Goal: Task Accomplishment & Management: Use online tool/utility

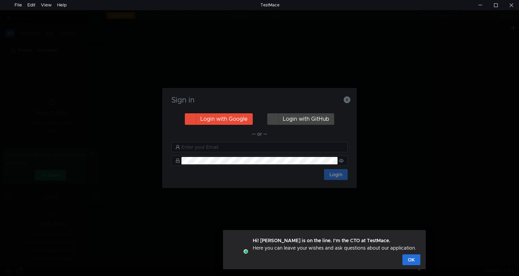
click at [233, 120] on button "Login with Google" at bounding box center [219, 118] width 68 height 11
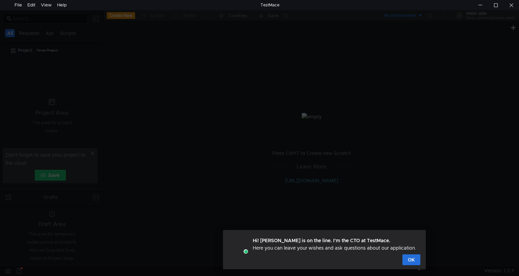
click at [306, 179] on div at bounding box center [259, 148] width 519 height 276
click at [407, 256] on button "OK" at bounding box center [412, 259] width 18 height 11
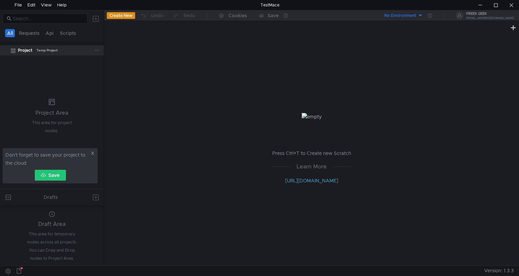
click at [47, 49] on div "Temp Project" at bounding box center [47, 50] width 21 height 10
click at [92, 149] on div "Don't forget to save your project to the cloud Save" at bounding box center [50, 165] width 95 height 35
click at [92, 151] on icon at bounding box center [92, 153] width 5 height 5
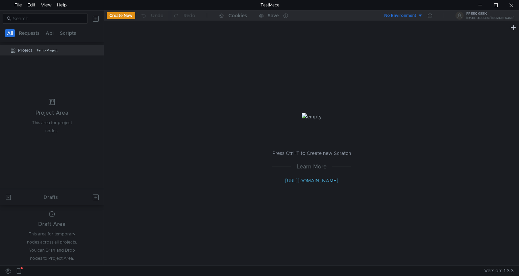
click at [116, 16] on button "Create New" at bounding box center [121, 15] width 28 height 7
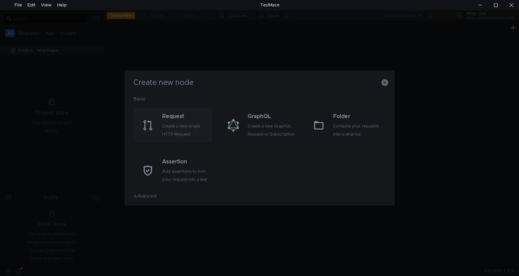
click at [193, 132] on div "Create a new single HTTP Request" at bounding box center [186, 130] width 48 height 16
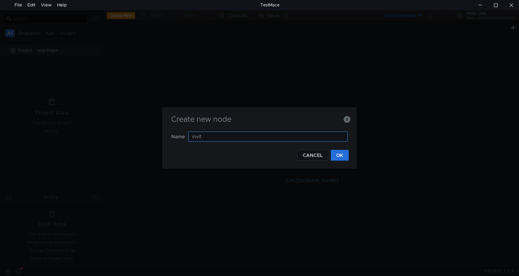
type input "invite"
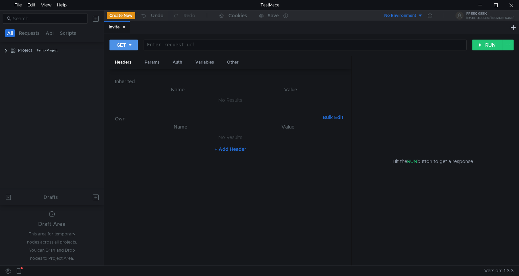
click at [128, 47] on icon at bounding box center [130, 45] width 5 height 5
click at [126, 69] on li "POST" at bounding box center [124, 70] width 29 height 11
click at [171, 47] on div at bounding box center [306, 50] width 319 height 16
paste textarea "[URL][DOMAIN_NAME]"
type textarea "[URL][DOMAIN_NAME]"
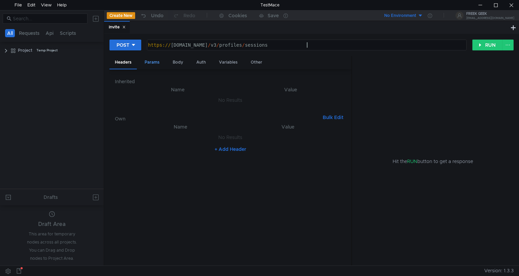
drag, startPoint x: 187, startPoint y: 63, endPoint x: 159, endPoint y: 63, distance: 27.7
click at [185, 63] on div "Body" at bounding box center [177, 62] width 21 height 13
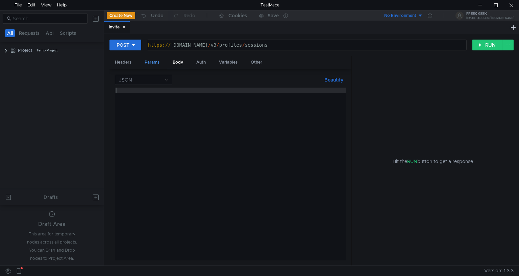
click at [159, 63] on div "Params" at bounding box center [152, 62] width 26 height 13
drag, startPoint x: 127, startPoint y: 64, endPoint x: 130, endPoint y: 52, distance: 12.3
click at [128, 62] on div "Headers" at bounding box center [123, 62] width 27 height 13
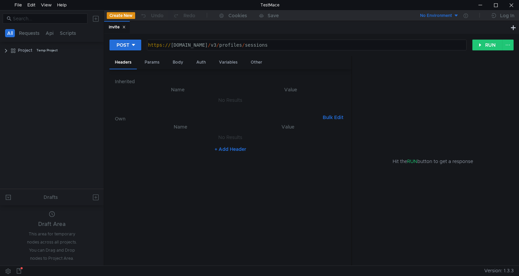
click at [226, 147] on button "+ Add Header" at bounding box center [230, 149] width 37 height 8
click at [290, 137] on div at bounding box center [288, 144] width 99 height 16
paste textarea "4c22951d-3fef-484c-b561-586cd9cbd7c6"
type textarea "4c22951d-3fef-484c-b561-586cd9cbd7c6"
click at [187, 137] on div at bounding box center [184, 144] width 102 height 16
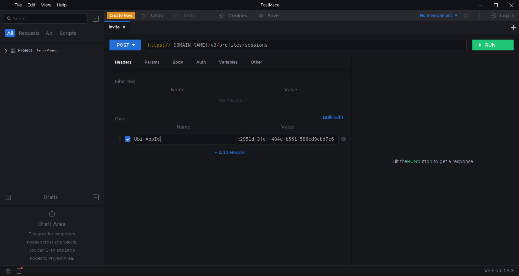
scroll to position [0, 1]
type textarea "Ubi-AppId"
click at [266, 137] on div "4c22951d-3fef-484c-b561-586cd9cbd7c6" at bounding box center [284, 144] width 108 height 16
type textarea "4c22951d-3fef-484c-b561-586cd9cbd7c6"
click at [203, 62] on div "Auth" at bounding box center [201, 62] width 20 height 13
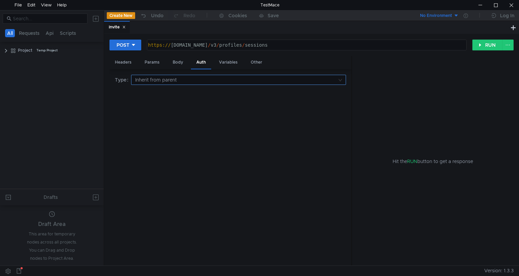
click at [181, 81] on input at bounding box center [236, 79] width 202 height 9
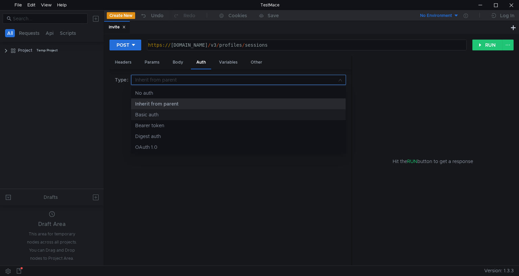
click at [160, 112] on div "Basic auth" at bounding box center [238, 114] width 207 height 7
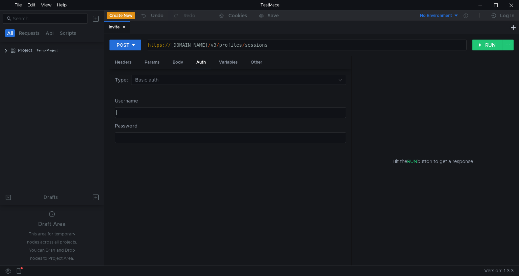
click at [164, 111] on div at bounding box center [230, 118] width 231 height 16
type textarea "maticeclarijs1@gmail.com"
type textarea "Ubisoft10!)"
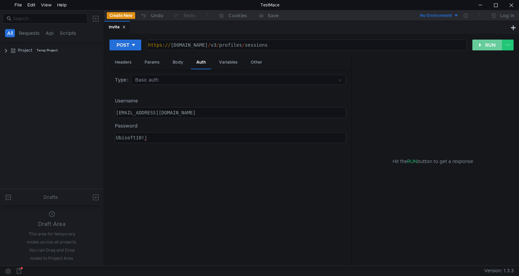
click at [492, 44] on button "RUN" at bounding box center [488, 45] width 30 height 11
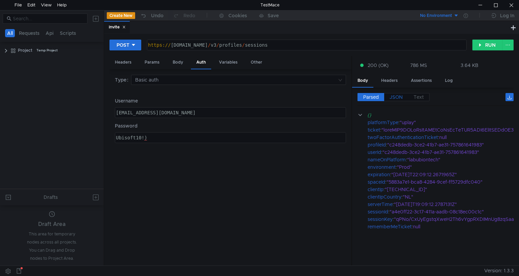
click at [399, 96] on span "JSON" at bounding box center [396, 97] width 13 height 6
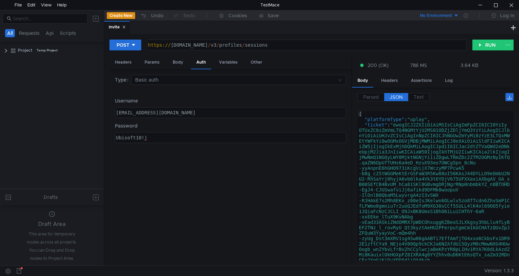
type textarea ""ticket": "ewogICJ2ZXIiOiAiMSIsCiAgImFpZCI6ICI0YzIyOTUxZC0zZmVmLTQ4NGMtYjU2MS01…"
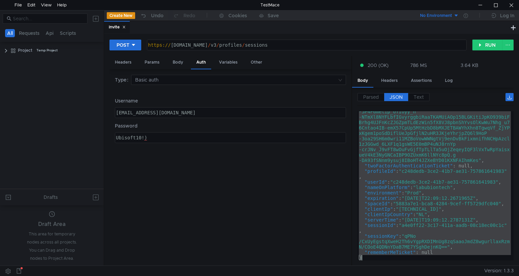
scroll to position [337, 0]
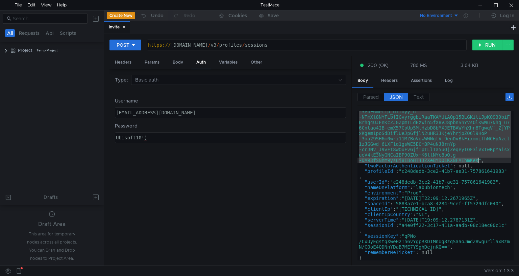
drag, startPoint x: 396, startPoint y: 124, endPoint x: 479, endPoint y: 158, distance: 89.5
click at [479, 158] on div ""ticket" : "ewogICJ2ZXIiOiAiMSIsCiAgImFpZCI6ICI0YzIy OTUxZC0zZmVmLTQ4NGMtYjU2MS…" at bounding box center [434, 50] width 153 height 533
click at [113, 15] on button "Create New" at bounding box center [121, 15] width 28 height 7
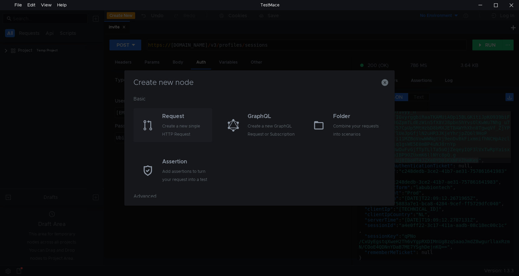
click at [176, 122] on div "Create a new single HTTP Request" at bounding box center [186, 130] width 48 height 16
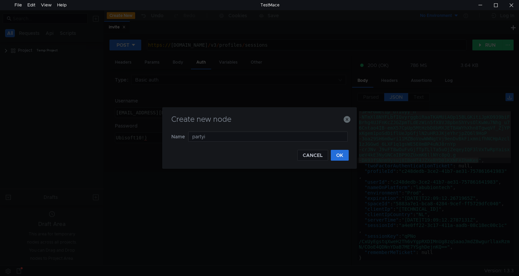
type input "partyid"
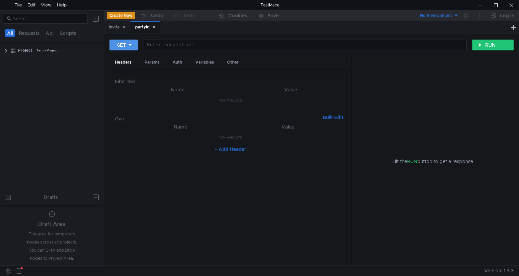
click at [119, 41] on button "GET" at bounding box center [124, 45] width 28 height 11
click at [195, 41] on div at bounding box center [259, 138] width 519 height 276
click at [179, 44] on div at bounding box center [304, 50] width 323 height 16
paste textarea "[URL][DOMAIN_NAME]"
type textarea "[URL][DOMAIN_NAME]"
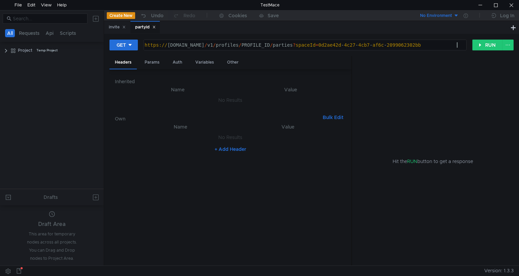
click at [227, 147] on button "+ Add Header" at bounding box center [230, 149] width 37 height 8
click at [170, 137] on div at bounding box center [184, 144] width 102 height 16
paste textarea "Authorization"
type textarea "Authorization"
click at [230, 169] on nz-table "Name Value Authorization Authorization הההההההההההההההההההההההההההההההההההההההה…" at bounding box center [230, 192] width 231 height 138
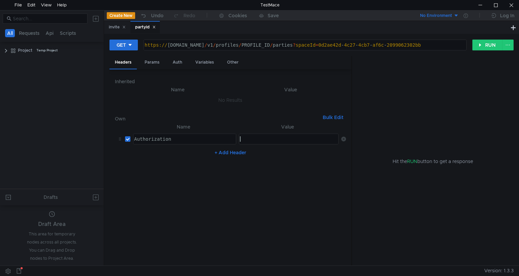
click at [260, 136] on div at bounding box center [288, 144] width 99 height 16
paste textarea "Ubi_v1 t="
type textarea "Ubi_v1 t="
click at [173, 63] on div "Auth" at bounding box center [177, 62] width 20 height 13
click at [150, 61] on div "Params" at bounding box center [152, 62] width 26 height 13
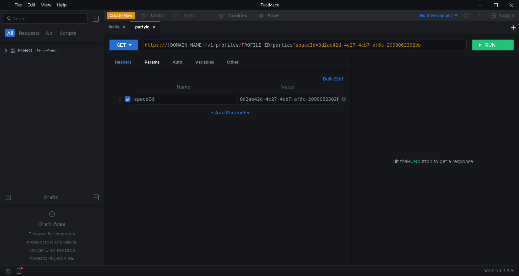
click at [127, 62] on div "Headers" at bounding box center [123, 62] width 27 height 13
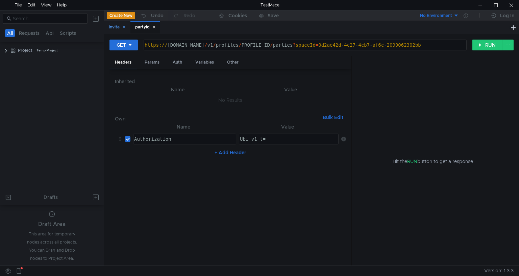
click at [116, 28] on div "invite" at bounding box center [117, 27] width 17 height 7
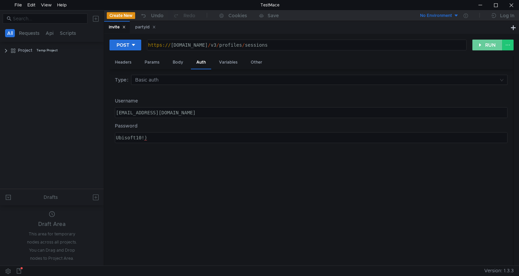
click at [488, 47] on button "RUN" at bounding box center [488, 45] width 30 height 11
click at [485, 40] on button "RUN" at bounding box center [488, 45] width 30 height 11
click at [122, 64] on div "Headers" at bounding box center [123, 62] width 27 height 13
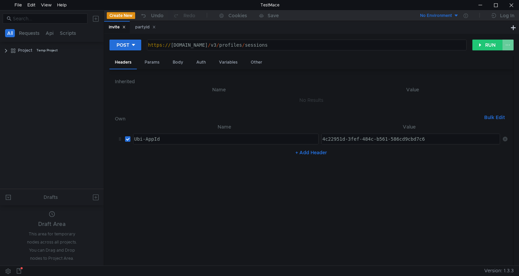
click at [510, 44] on button at bounding box center [507, 45] width 11 height 11
click at [486, 43] on div at bounding box center [259, 138] width 519 height 276
click at [486, 43] on button "RUN" at bounding box center [488, 45] width 30 height 11
click at [499, 6] on div at bounding box center [496, 5] width 16 height 10
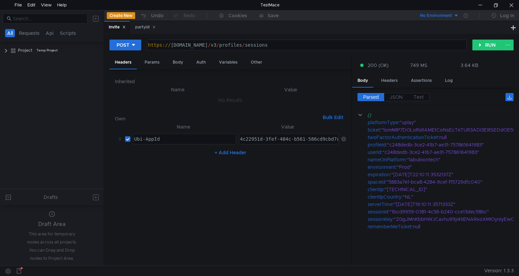
click at [400, 92] on div "Parsed JSON Text {} platformType : "uplay" ticket : twoFactorAuthenticationTick…" at bounding box center [433, 177] width 162 height 178
click at [399, 97] on span "JSON" at bounding box center [396, 97] width 13 height 6
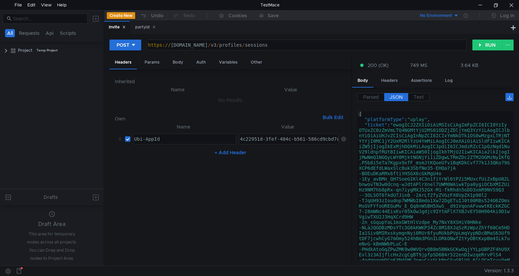
type textarea ""ticket": "ewogICJ2ZXIiOiAiMSIsCiAgImFpZCI6ICI0YzIyOTUxZC0zZmVmLTQ4NGMtYjU2MS01…"
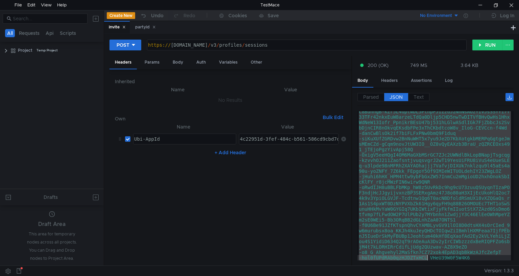
scroll to position [316, 0]
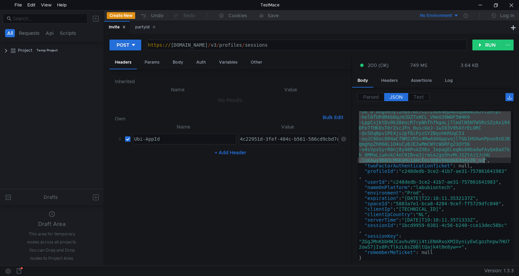
drag, startPoint x: 396, startPoint y: 124, endPoint x: 485, endPoint y: 161, distance: 95.8
click at [485, 161] on div ""ticket" : "ewogICJ2ZXIiOiAiMSIsCiAgImFpZCI6ICI0YzIy OTUxZC0zZmVmLTQ4NGMtYjU2MS…" at bounding box center [434, 61] width 153 height 511
click at [135, 29] on div "partyid" at bounding box center [144, 27] width 29 height 13
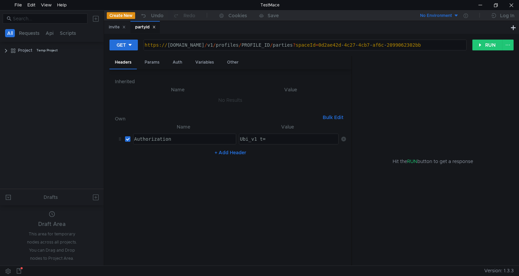
click at [285, 139] on div "Ubi_v1 t=" at bounding box center [288, 144] width 99 height 16
paste textarea
click at [234, 148] on button "+ Add Header" at bounding box center [230, 152] width 37 height 8
click at [210, 151] on div at bounding box center [185, 155] width 102 height 10
paste textarea "Ubi-AppId"
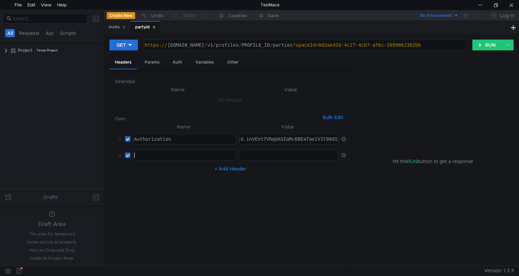
type textarea "Ubi-AppId"
click at [277, 154] on div at bounding box center [288, 160] width 99 height 16
paste textarea "4c22951d-3fef-484c-b561-586cd9cbd7c"
type textarea "4c22951d-3fef-484c-b561-586cd9cbd7c"
drag, startPoint x: 236, startPoint y: 167, endPoint x: 200, endPoint y: 162, distance: 36.0
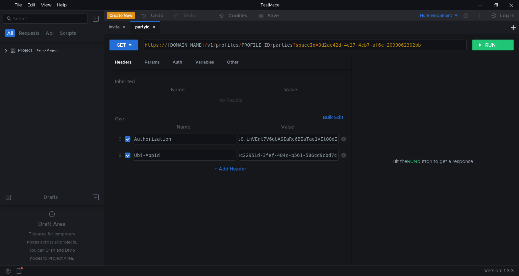
click at [235, 168] on button "+ Add Header" at bounding box center [230, 169] width 37 height 8
click at [199, 161] on td "Ubi-AppId Ubi-AppId ההההההההההההההההההההההההההההההההההההההההההההההההההההההההההה…" at bounding box center [183, 155] width 106 height 16
click at [200, 166] on div "ההההההההההההההההההההההההההההההההההההההההההההההההההההההההההההההההההההההההההההההה…" at bounding box center [184, 171] width 103 height 11
click at [200, 170] on div at bounding box center [184, 177] width 102 height 16
paste textarea "Ubi-SessionId"
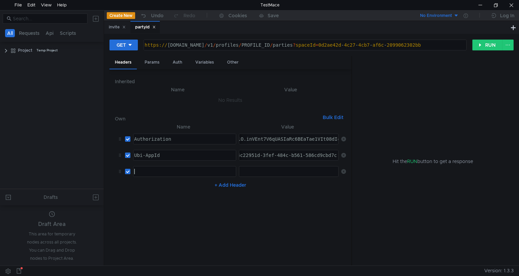
type textarea "Ubi-SessionId"
click at [110, 27] on div "invite" at bounding box center [117, 27] width 17 height 7
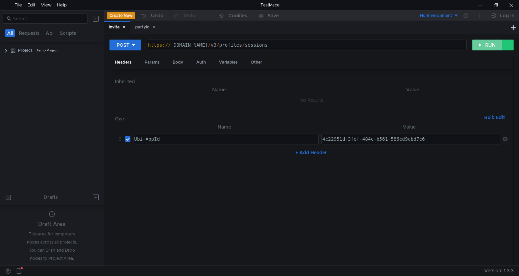
click at [498, 41] on button "RUN" at bounding box center [488, 45] width 30 height 11
click at [143, 32] on div "partyid" at bounding box center [144, 27] width 29 height 13
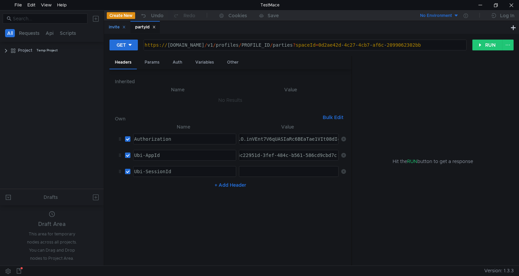
click at [115, 29] on div "invite" at bounding box center [117, 27] width 17 height 7
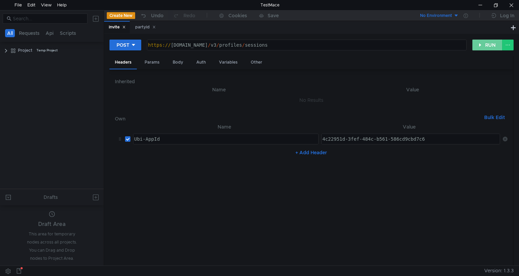
click at [492, 47] on button "RUN" at bounding box center [488, 45] width 30 height 11
click at [490, 38] on div "POST https:// public-ubiservices.ubi.com / v3 / profiles / sessions ההההההההההה…" at bounding box center [311, 150] width 415 height 232
click at [492, 45] on button "RUN" at bounding box center [488, 45] width 30 height 11
click at [8, 49] on clr-icon at bounding box center [5, 50] width 5 height 5
click at [145, 30] on div "partyid" at bounding box center [145, 27] width 21 height 7
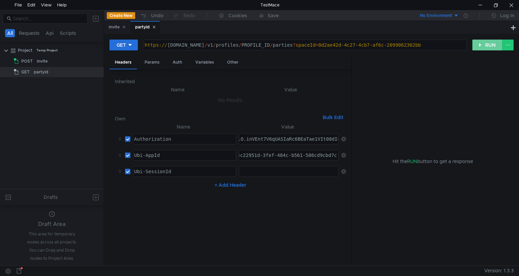
click at [484, 42] on button "RUN" at bounding box center [488, 45] width 30 height 11
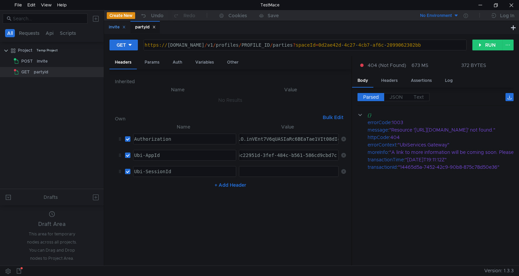
click at [113, 28] on div "invite" at bounding box center [117, 27] width 17 height 7
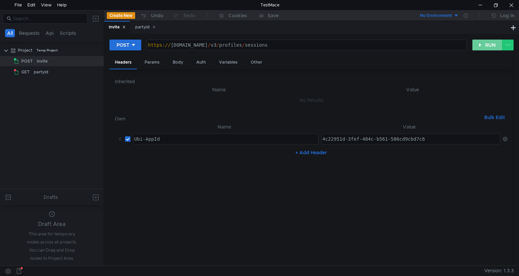
click at [476, 46] on button "RUN" at bounding box center [488, 45] width 30 height 11
click at [138, 26] on div "partyid" at bounding box center [145, 27] width 21 height 7
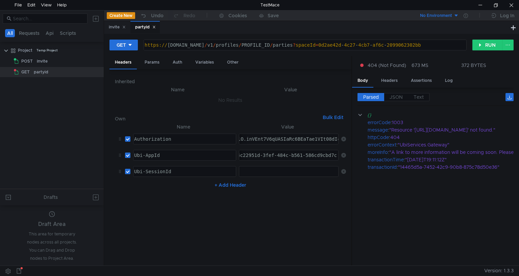
click at [263, 169] on div at bounding box center [288, 177] width 99 height 16
paste textarea
click at [112, 24] on div "invite" at bounding box center [117, 27] width 17 height 7
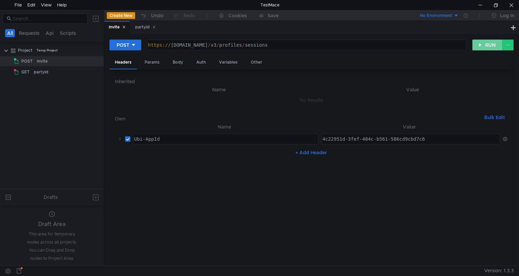
click at [488, 48] on button "RUN" at bounding box center [488, 45] width 30 height 11
click at [139, 29] on div "partyid" at bounding box center [145, 27] width 21 height 7
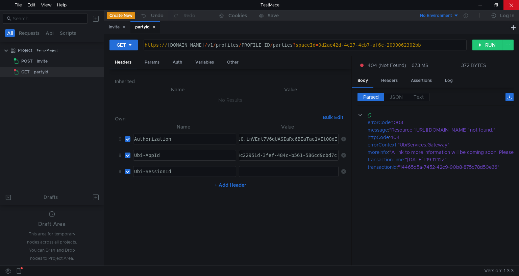
click at [519, 0] on div at bounding box center [512, 5] width 16 height 10
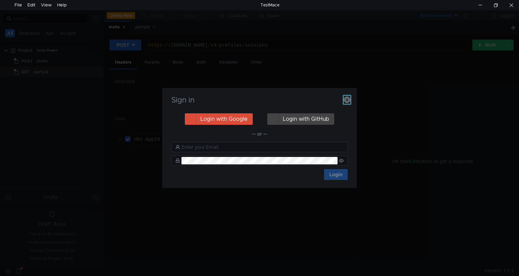
click at [347, 102] on icon "button" at bounding box center [347, 99] width 7 height 7
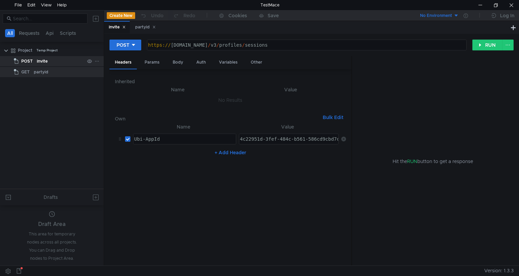
click at [47, 58] on div "invite" at bounding box center [61, 61] width 48 height 10
click at [491, 49] on button "RUN" at bounding box center [488, 45] width 30 height 11
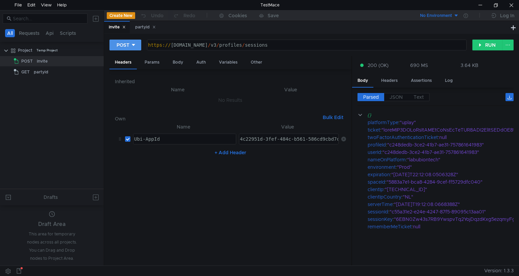
click at [136, 45] on button "POST" at bounding box center [126, 45] width 32 height 11
click at [387, 97] on div at bounding box center [259, 138] width 519 height 276
click at [391, 97] on span "JSON" at bounding box center [396, 97] width 13 height 6
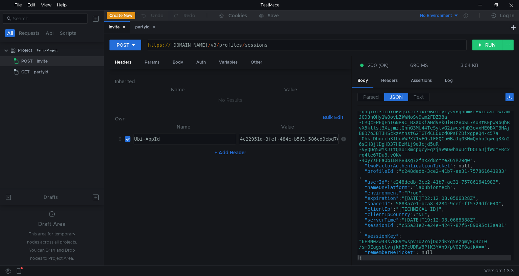
scroll to position [316, 0]
type textarea ""sessionId": "c55a31e2-e24e-4247-87f5-89095c13aa01","
click at [405, 225] on div ""ticket" : "ewogICJ2ZXIiOiAiMSIsCiAgImFpZCI6ICI0YzIy OTUxZC0zZmVmLTQ4NGMtYjU2MS…" at bounding box center [434, 61] width 153 height 511
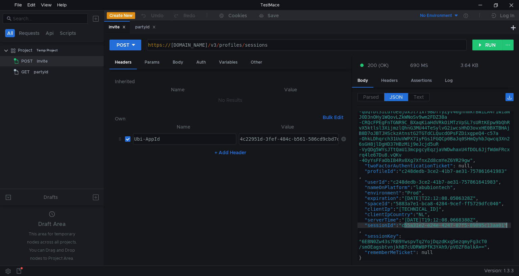
drag, startPoint x: 405, startPoint y: 225, endPoint x: 507, endPoint y: 225, distance: 102.1
click at [507, 225] on div ""ticket" : "ewogICJ2ZXIiOiAiMSIsCiAgImFpZCI6ICI0YzIy OTUxZC0zZmVmLTQ4NGMtYjU2MS…" at bounding box center [434, 61] width 153 height 511
click at [142, 34] on div "POST https:// public-ubiservices.ubi.com / v3 / profiles / sessions ההההההההההה…" at bounding box center [311, 150] width 415 height 232
click at [141, 29] on div "partyid" at bounding box center [145, 27] width 21 height 7
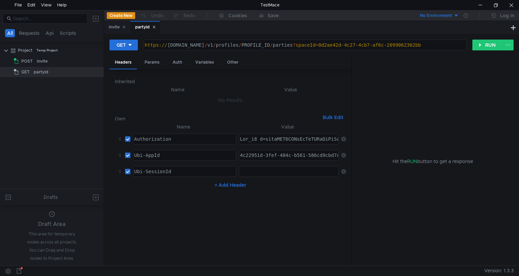
click at [286, 172] on div at bounding box center [288, 177] width 99 height 16
paste textarea "c55a31e2-e24e-4247-87f5-89095c13aa01"
type textarea "c55a31e2-e24e-4247-87f5-89095c13aa01"
click at [491, 45] on button "RUN" at bounding box center [488, 45] width 30 height 11
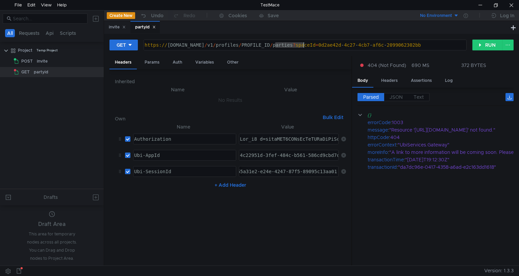
drag, startPoint x: 277, startPoint y: 44, endPoint x: 304, endPoint y: 43, distance: 26.7
click at [304, 43] on div "https:// public-ubiservices.ubi.com / v1 / profiles / PROFILE_ID / parties ? sp…" at bounding box center [304, 50] width 323 height 16
click at [304, 43] on div "https:// public-ubiservices.ubi.com / v1 / profiles / PROFILE_ID / parties ? sp…" at bounding box center [305, 45] width 323 height 10
drag, startPoint x: 305, startPoint y: 44, endPoint x: 294, endPoint y: 45, distance: 10.9
click at [294, 45] on div "https:// public-ubiservices.ubi.com / v1 / profiles / PROFILE_ID / parties ? sp…" at bounding box center [304, 50] width 323 height 16
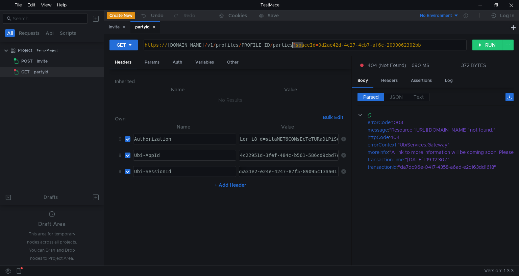
click at [294, 45] on div "https:// public-ubiservices.ubi.com / v1 / profiles / PROFILE_ID / parties ? sp…" at bounding box center [305, 45] width 323 height 10
drag, startPoint x: 306, startPoint y: 44, endPoint x: 280, endPoint y: 44, distance: 26.4
click at [280, 44] on div "https:// public-ubiservices.ubi.com / v1 / profiles / PROFILE_ID / parties ? sp…" at bounding box center [304, 50] width 323 height 16
paste textarea "35617701-4f52-4402-8691-adf7575ba993"
type textarea "https://public-ubiservices.ubi.com/v1/profiles/35617701-4f52-4402-8691-adf7575b…"
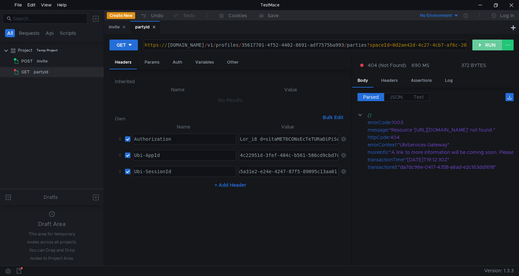
click at [480, 44] on button "RUN" at bounding box center [488, 45] width 30 height 11
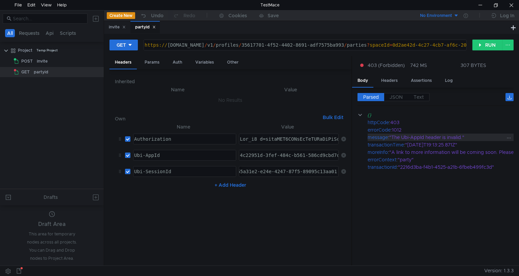
click at [433, 137] on div ""The Ubi-AppId header is invalid."" at bounding box center [496, 137] width 215 height 7
click at [412, 182] on cdk-virtual-scroll-viewport "{} httpCode : 403 errorCode : 1012 message : "The Ubi-AppId header is invalid."…" at bounding box center [436, 185] width 156 height 149
click at [285, 156] on div "4c22951d-3fef-484c-b561-586cd9cbd7c" at bounding box center [290, 160] width 102 height 16
paste textarea "6"
type textarea "4c22951d-3fef-484c-b561-586cd9cbd7c6"
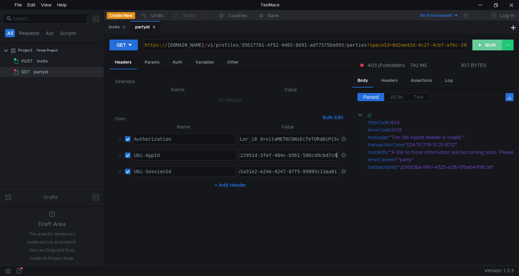
click at [486, 44] on button "RUN" at bounding box center [488, 45] width 30 height 11
click at [449, 139] on div ""The given profileId does not match the ticket."" at bounding box center [496, 137] width 215 height 7
click at [106, 29] on div "invite" at bounding box center [117, 27] width 26 height 13
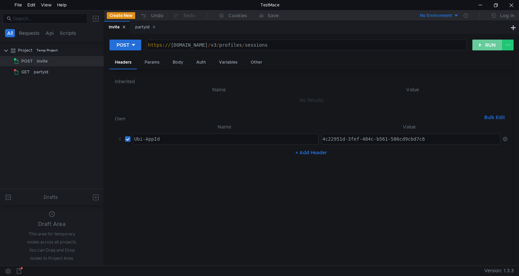
click at [484, 45] on button "RUN" at bounding box center [488, 45] width 30 height 11
click at [498, 40] on button "RUN" at bounding box center [488, 45] width 30 height 11
click at [508, 46] on button at bounding box center [507, 45] width 11 height 11
click at [497, 59] on span "Disable node" at bounding box center [494, 59] width 29 height 6
click at [493, 45] on button "RUN" at bounding box center [488, 45] width 30 height 11
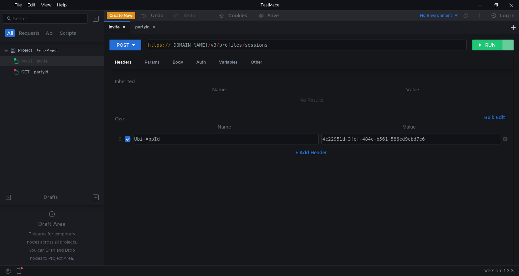
click at [507, 45] on button at bounding box center [507, 45] width 11 height 11
click at [500, 57] on span "Enable node" at bounding box center [496, 59] width 28 height 6
click at [17, 271] on icon at bounding box center [19, 270] width 4 height 5
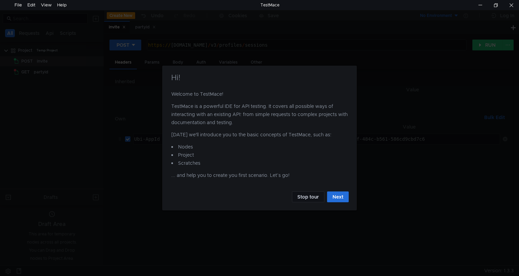
click at [336, 211] on div "Hi! Welcome to TestMace! TestMace is a powerful IDE for API testing. It covers …" at bounding box center [259, 138] width 519 height 276
click at [312, 198] on button "Stop tour" at bounding box center [308, 196] width 32 height 11
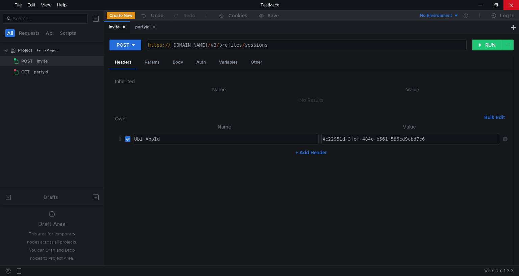
click at [519, 2] on div at bounding box center [512, 5] width 16 height 10
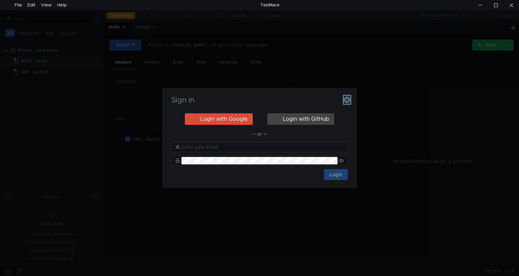
click at [349, 99] on icon "button" at bounding box center [347, 99] width 7 height 7
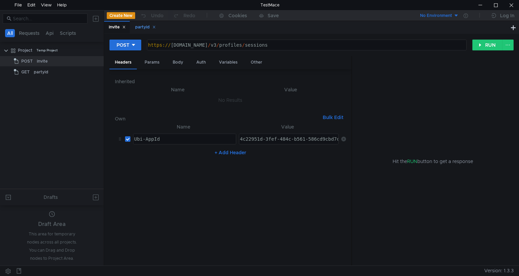
click at [142, 28] on div "partyid" at bounding box center [145, 27] width 21 height 7
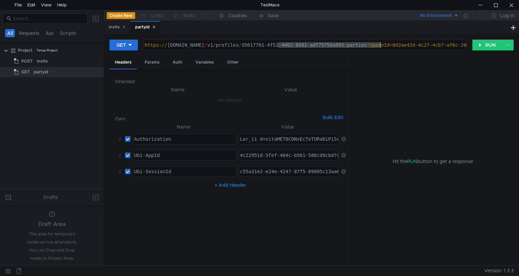
drag, startPoint x: 279, startPoint y: 44, endPoint x: 380, endPoint y: 47, distance: 101.1
click at [380, 47] on div "https:// public-ubiservices.ubi.com / v1 / profiles / 35617701-4f52-4402-8691-a…" at bounding box center [337, 50] width 389 height 16
paste textarea "9b534573-80dc-498f-9278-810f71594c1a"
type textarea "https://public-ubiservices.ubi.com/v1/profiles/9b534573-80dc-498f-9278-810f7159…"
click at [116, 27] on div "invite" at bounding box center [117, 27] width 17 height 7
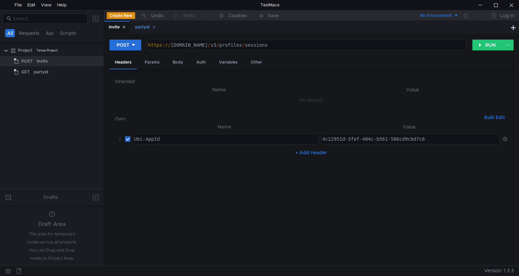
click at [137, 31] on div "partyid" at bounding box center [144, 27] width 29 height 13
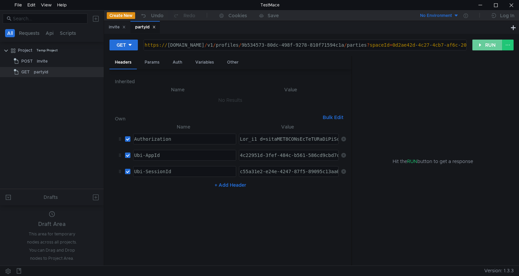
click at [476, 44] on button "RUN" at bounding box center [488, 45] width 30 height 11
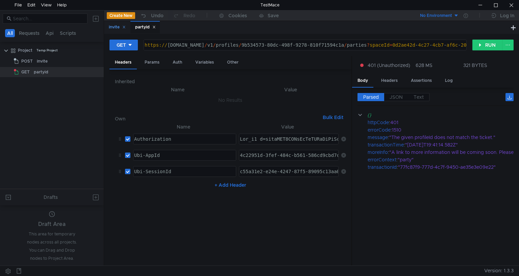
click at [111, 28] on div "invite" at bounding box center [117, 27] width 17 height 7
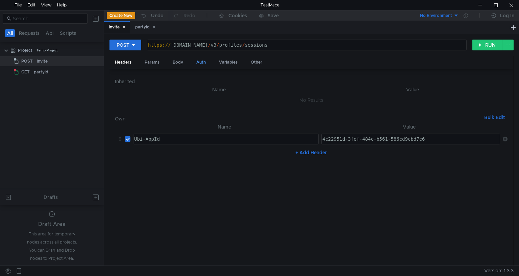
click at [207, 64] on div "Auth" at bounding box center [201, 62] width 20 height 13
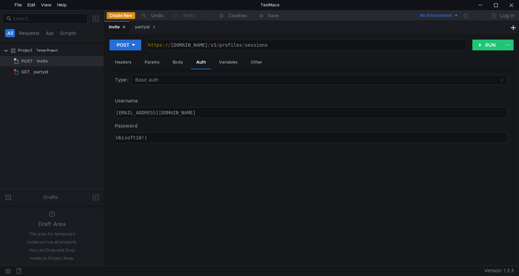
click at [183, 106] on div "Username maticeclarijs1@gmail.com ההההההההההההההההההההההההההההההההההההההההההההה…" at bounding box center [311, 107] width 393 height 21
click at [184, 114] on div "maticeclarijs1@gmail.com" at bounding box center [311, 118] width 392 height 16
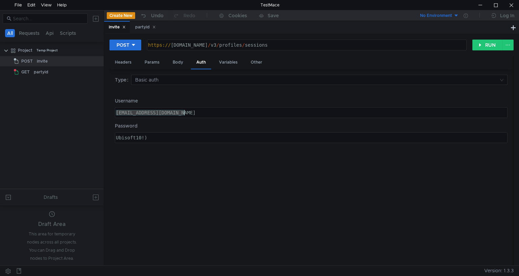
click at [184, 114] on div "maticeclarijs1@gmail.com" at bounding box center [311, 118] width 392 height 16
type textarea "yajigex267@dpwev.com"
click at [167, 138] on div "Ubisoft10!)" at bounding box center [311, 143] width 392 height 16
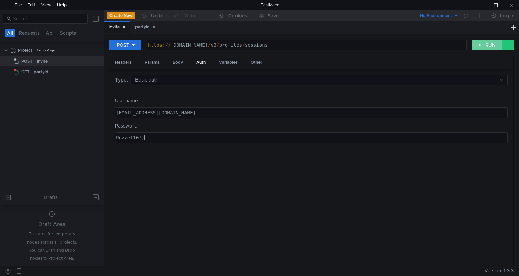
type textarea "Puzzel10!)"
click at [473, 46] on button "RUN" at bounding box center [488, 45] width 30 height 11
click at [120, 61] on div "Headers" at bounding box center [123, 62] width 27 height 13
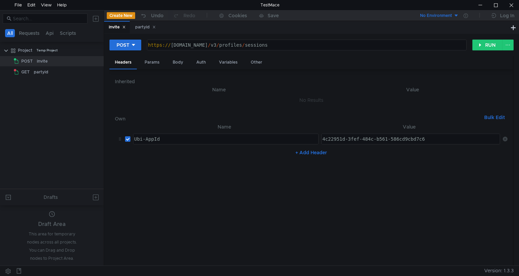
click at [490, 50] on div "POST https:// public-ubiservices.ubi.com / v3 / profiles / sessions ההההההההההה…" at bounding box center [312, 47] width 404 height 17
click at [480, 37] on div "POST https:// [DOMAIN_NAME] / v3 / profiles / sessions הההההההההההההההההההההההה…" at bounding box center [311, 150] width 415 height 232
click at [480, 43] on button "RUN" at bounding box center [488, 45] width 30 height 11
click at [495, 4] on div at bounding box center [496, 5] width 16 height 10
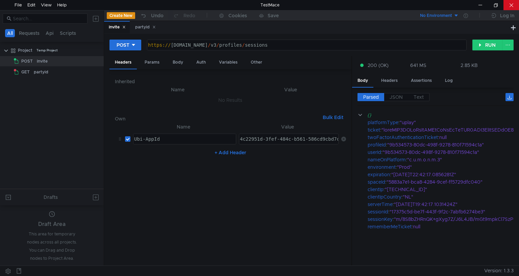
click at [518, 6] on div at bounding box center [512, 5] width 16 height 10
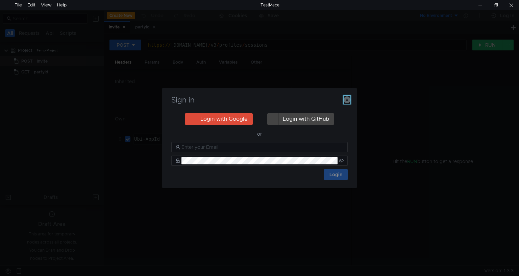
click at [346, 98] on icon "button" at bounding box center [347, 99] width 7 height 7
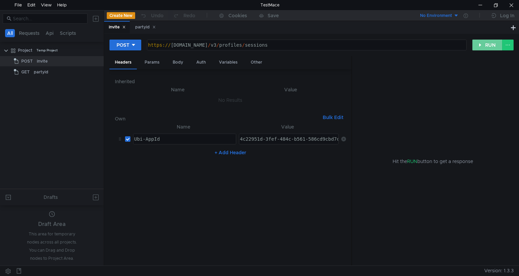
click at [486, 43] on button "RUN" at bounding box center [488, 45] width 30 height 11
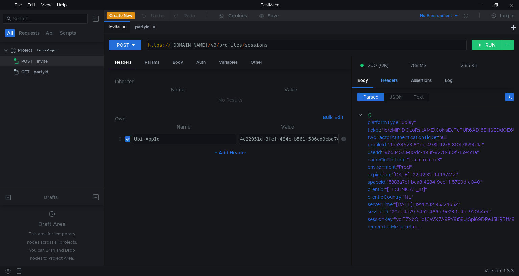
click at [392, 81] on div "Headers" at bounding box center [389, 80] width 27 height 13
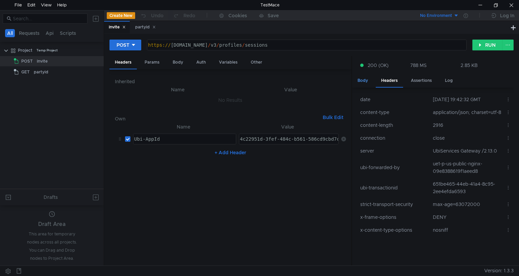
click at [359, 80] on div "Body" at bounding box center [362, 80] width 21 height 13
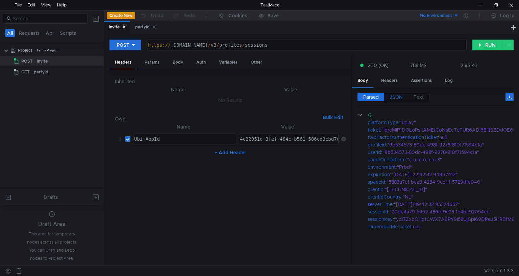
click at [397, 95] on span "JSON" at bounding box center [396, 97] width 13 height 6
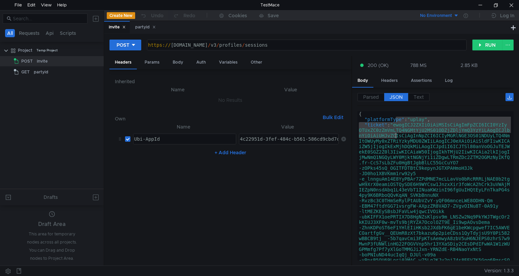
drag, startPoint x: 396, startPoint y: 121, endPoint x: 397, endPoint y: 134, distance: 12.2
click at [397, 134] on div "{ "platformType" : "uplay" , "ticket" : "ewogICJ2ZXIiOiAiMSIsCiAgImFpZCI6ICI0Yz…" at bounding box center [434, 185] width 153 height 149
type textarea ""ticket": "ewogICJ2ZXIiOiAiMSIsCiAgImFpZCI6ICI0YzIyOTUxZC0zZmVmLTQ4NGMtYjU2MS01…"
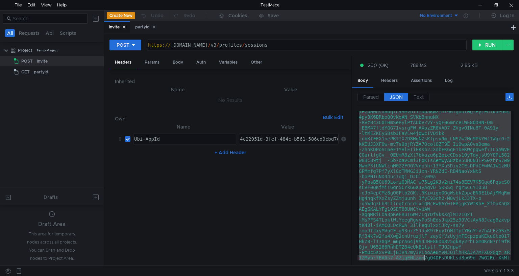
scroll to position [235, 0]
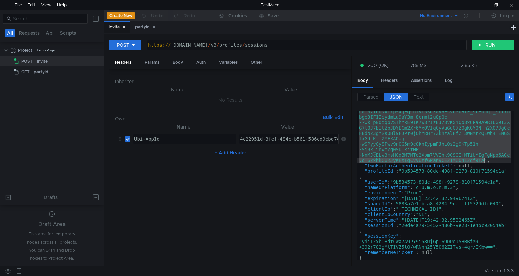
drag, startPoint x: 396, startPoint y: 124, endPoint x: 484, endPoint y: 161, distance: 95.6
click at [484, 161] on div ""ticket" : "ewogICJ2ZXIiOiAiMSIsCiAgImFpZCI6ICI0YzIy OTUxZC0zZmVmLTQ4NGMtYjU2MS…" at bounding box center [434, 102] width 153 height 430
click at [138, 28] on div "partyid" at bounding box center [145, 27] width 21 height 7
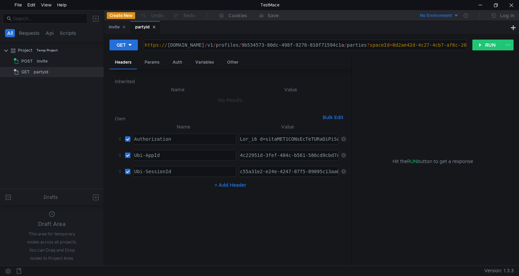
type textarea "Ubi_v1 t=ewogICJ2ZXIiOiAiMSIsCiAgImFpZCI6ICI0YzIyOTUxZC0zZmVmLTQ4NGMtYjU2MS01OD…"
drag, startPoint x: 264, startPoint y: 138, endPoint x: 419, endPoint y: 153, distance: 155.0
click at [419, 153] on as-split "Headers Params Auth Variables Other Inherited Name Value No Results Own Bulk Ed…" at bounding box center [312, 161] width 404 height 210
click at [490, 47] on button "RUN" at bounding box center [488, 45] width 30 height 11
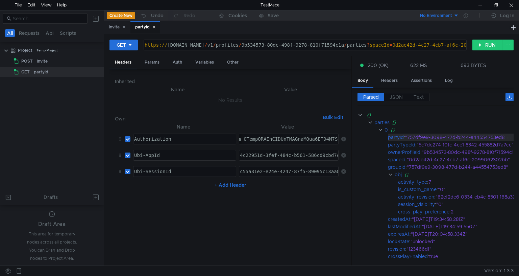
click at [410, 135] on div ""757df9e9-3098-477d-b244-a44554753ed8"" at bounding box center [470, 137] width 130 height 7
click at [119, 15] on button "Create New" at bounding box center [121, 15] width 28 height 7
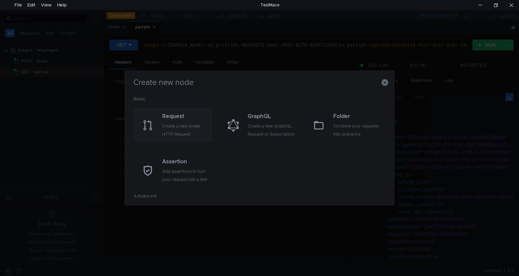
click at [162, 116] on div "Request Create a new single HTTP Request" at bounding box center [173, 125] width 79 height 34
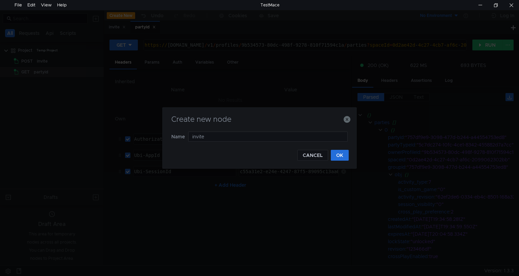
type input "invite"
type input "inviteacc"
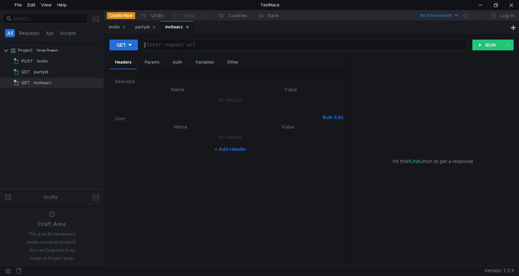
click at [176, 44] on div at bounding box center [304, 50] width 323 height 16
paste textarea "https://public-ubiservices.ubi.com/v1/profiles/me/uplay/graphql"
type textarea "https://public-ubiservices.ubi.com/v1/profiles/me/uplay/graphql"
click at [231, 145] on button "+ Add Header" at bounding box center [230, 149] width 37 height 8
click at [174, 138] on div at bounding box center [184, 144] width 102 height 16
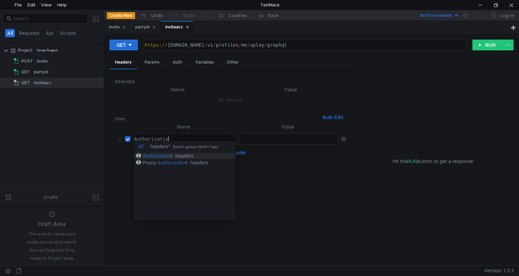
scroll to position [0, 2]
type textarea "Authorization"
click at [255, 144] on td "ההההההההההההההההההההההההההההההההההההההההההההההההההההההההההההההההההההההההההההההה…" at bounding box center [287, 139] width 102 height 16
click at [260, 139] on div at bounding box center [288, 144] width 99 height 16
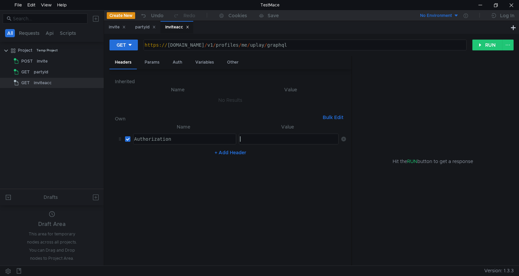
paste textarea
click at [226, 150] on button "+ Add Header" at bounding box center [230, 152] width 37 height 8
click at [208, 160] on td "ההההההההההההההההההההההההההההההההההההההההההההההההההההההההההההההההההההההההההההההה…" at bounding box center [183, 155] width 106 height 16
click at [206, 158] on div at bounding box center [184, 160] width 102 height 16
paste textarea "Ubi-AppId"
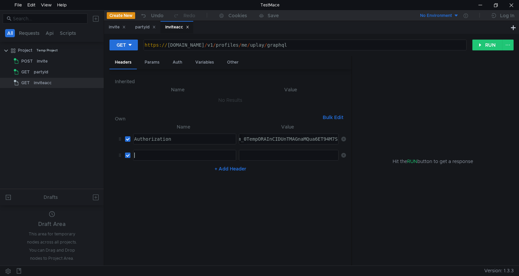
type textarea "Ubi-AppId"
click at [286, 154] on div at bounding box center [288, 160] width 99 height 16
paste textarea "4c22951d-3fef-484c-b561-586cd9cbd7c6"
type textarea "4c22951d-3fef-484c-b561-586cd9cbd7c6"
click at [233, 168] on button "+ Add Header" at bounding box center [230, 169] width 37 height 8
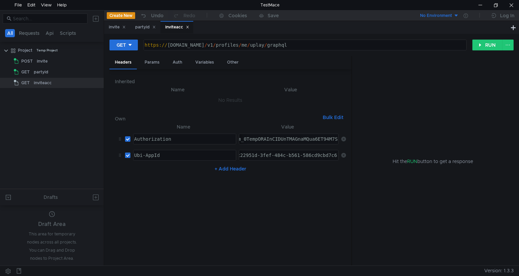
click at [227, 170] on button "+ Add Header" at bounding box center [230, 169] width 37 height 8
click at [207, 169] on div at bounding box center [184, 177] width 102 height 16
paste textarea "Ubi-SessionId"
type textarea "Ubi-SessionId"
click at [143, 25] on div "partyid" at bounding box center [145, 27] width 21 height 7
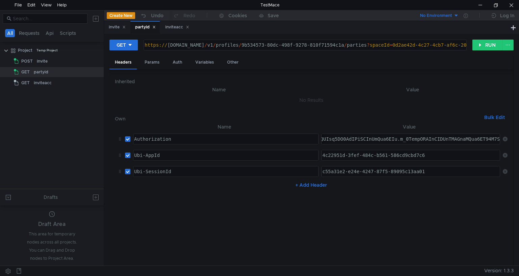
type textarea "c55a31e2-e24e-4247-87f5-89095c13aa01"
click at [419, 172] on div "c55a31e2-e24e-4247-87f5-89095c13aa01" at bounding box center [410, 177] width 179 height 16
click at [170, 29] on div "inviteacc" at bounding box center [177, 27] width 24 height 7
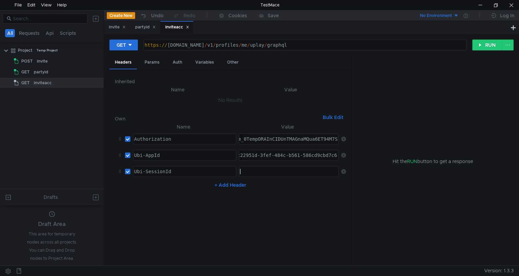
click at [269, 169] on div at bounding box center [288, 177] width 99 height 16
paste textarea "c55a31e2-e24e-4247-87f5-89095c13aa01"
type textarea "c55a31e2-e24e-4247-87f5-89095c13aa01"
click at [232, 184] on button "+ Add Header" at bounding box center [230, 185] width 37 height 8
click at [146, 28] on div "partyid" at bounding box center [145, 27] width 21 height 7
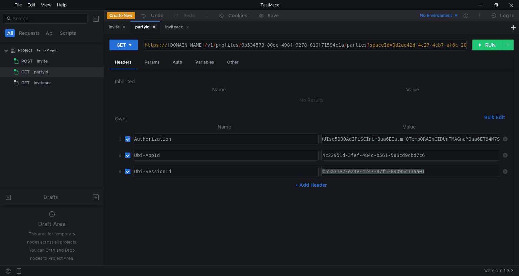
click at [146, 28] on div "partyid" at bounding box center [145, 27] width 21 height 7
click at [174, 28] on div "inviteacc" at bounding box center [177, 27] width 24 height 7
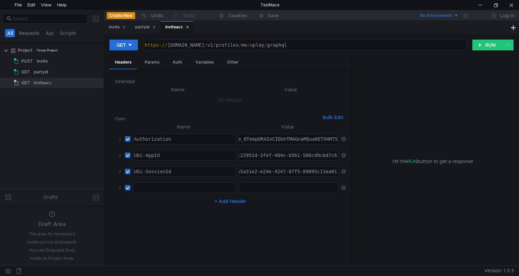
click at [189, 65] on div "Headers Params Auth Variables Other" at bounding box center [231, 62] width 242 height 13
click at [184, 65] on div "Auth" at bounding box center [177, 62] width 20 height 13
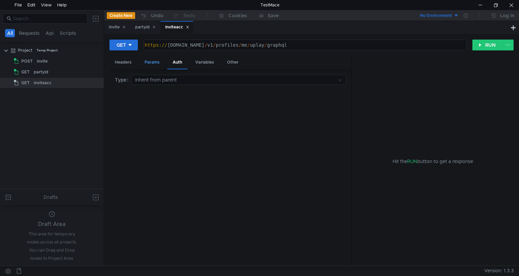
click at [153, 63] on div "Params" at bounding box center [152, 62] width 26 height 13
click at [121, 46] on div "GET" at bounding box center [121, 44] width 9 height 7
click at [126, 70] on li "POST" at bounding box center [124, 70] width 29 height 11
click at [198, 61] on div "Auth" at bounding box center [201, 62] width 20 height 13
click at [171, 80] on input at bounding box center [236, 79] width 202 height 9
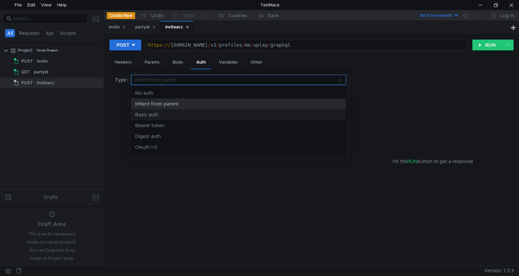
click at [159, 111] on div "Basic auth" at bounding box center [238, 114] width 207 height 7
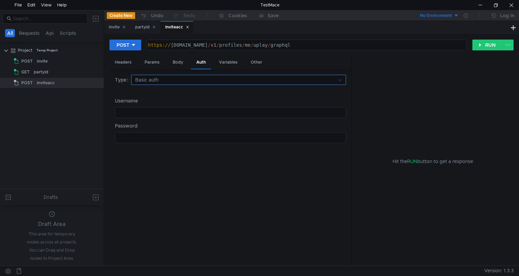
click at [153, 78] on input at bounding box center [236, 79] width 202 height 9
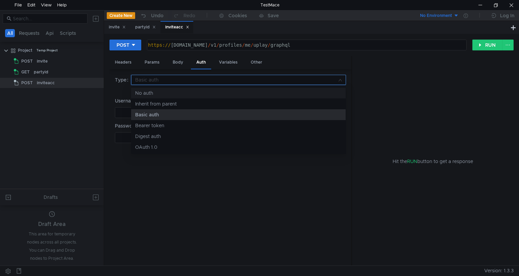
click at [156, 95] on div "No auth" at bounding box center [238, 92] width 207 height 7
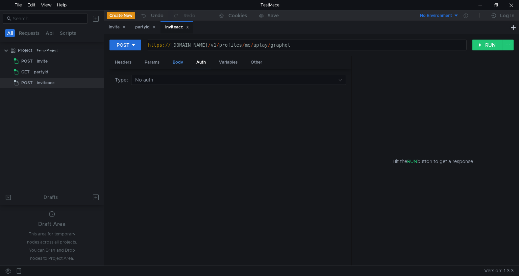
click at [177, 66] on div "Body" at bounding box center [177, 62] width 21 height 13
click at [171, 128] on div at bounding box center [230, 179] width 231 height 183
paste textarea "]"
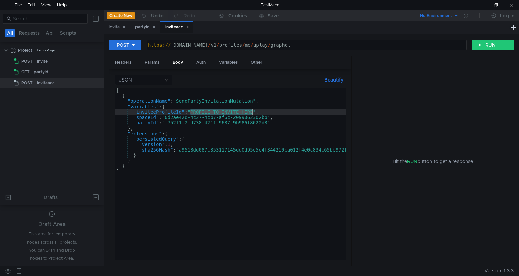
drag, startPoint x: 190, startPoint y: 112, endPoint x: 252, endPoint y: 111, distance: 61.5
click at [252, 111] on div "[ { "operationName" : "SendPartyInvitationMutation" , "variables" : { "inviteeP…" at bounding box center [241, 178] width 253 height 181
paste textarea "b598e9a9-f817-42fe-b381-45f918e5efa4"
type textarea ""inviteeProfileId":"b598e9a9-f817-42fe-b381-45f918e5efa4","
click at [138, 23] on div "partyid" at bounding box center [144, 27] width 29 height 13
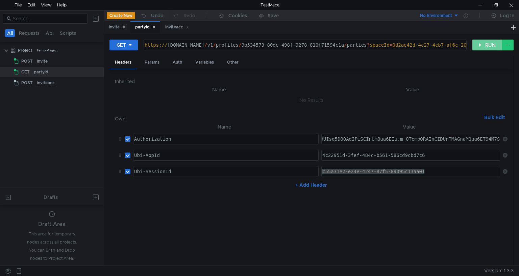
click at [482, 44] on button "RUN" at bounding box center [488, 45] width 30 height 11
click at [494, 3] on div at bounding box center [496, 5] width 16 height 10
click at [473, 49] on button "RUN" at bounding box center [488, 45] width 30 height 11
click at [497, 6] on div at bounding box center [496, 5] width 16 height 10
click at [495, 46] on button "RUN" at bounding box center [488, 45] width 30 height 11
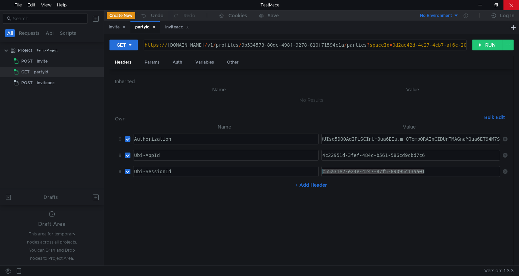
click at [519, 0] on div at bounding box center [512, 5] width 16 height 10
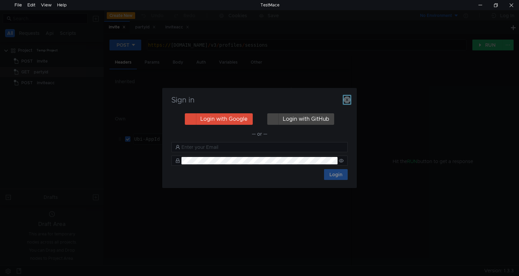
click at [346, 101] on icon "button" at bounding box center [347, 99] width 7 height 7
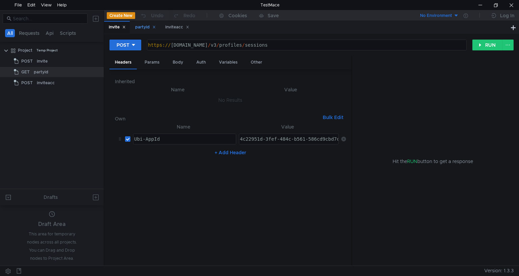
click at [146, 27] on div "partyid" at bounding box center [145, 27] width 21 height 7
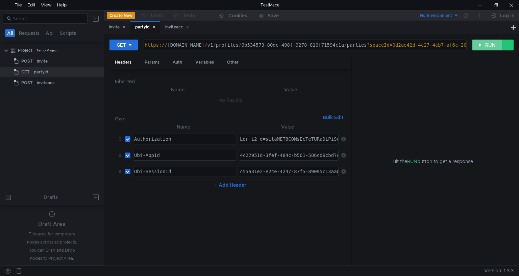
click at [486, 44] on button "RUN" at bounding box center [488, 45] width 30 height 11
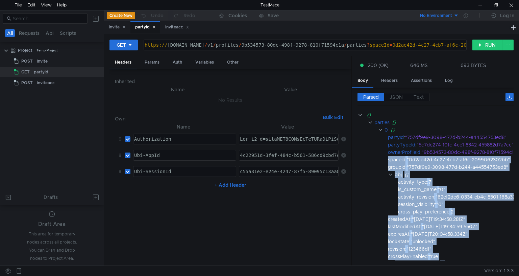
scroll to position [0, 35]
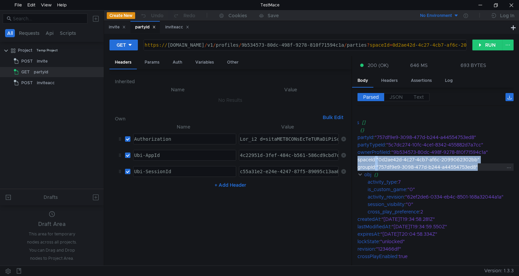
drag, startPoint x: 388, startPoint y: 156, endPoint x: 477, endPoint y: 163, distance: 89.1
click at [477, 163] on div "{} parties [] 0 {} partyId : "757df9e9-3098-477d-b244-a44554753ed8" partyTypeId…" at bounding box center [420, 211] width 187 height 201
copy div "spaceId : "0d2ae42d-4c27-4cb7-af6c-2099062302bb" groupId : "757df9e9-3098-477d-…"
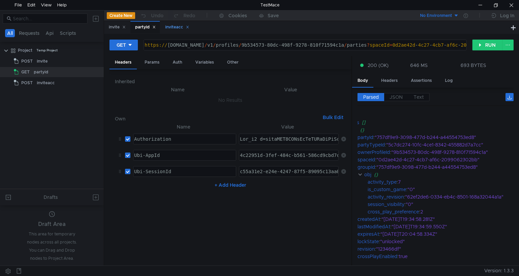
click at [167, 26] on div "inviteacc" at bounding box center [177, 27] width 33 height 13
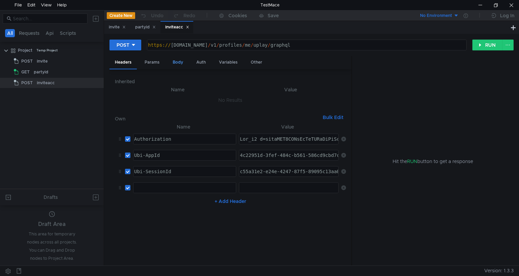
click at [180, 62] on div "Body" at bounding box center [177, 62] width 21 height 13
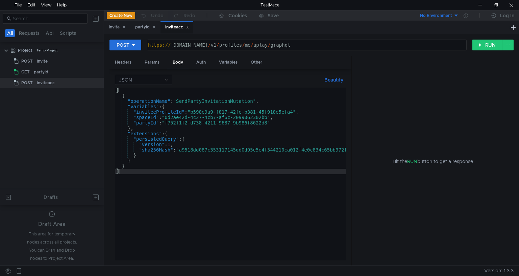
type textarea "]"
click at [190, 173] on div "[ { "operationName" : "SendPartyInvitationMutation" , "variables" : { "inviteeP…" at bounding box center [241, 179] width 253 height 183
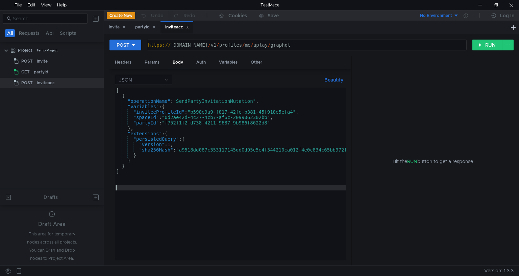
paste textarea ""757df9e9-3098-477d-b244-a44554753ed8""
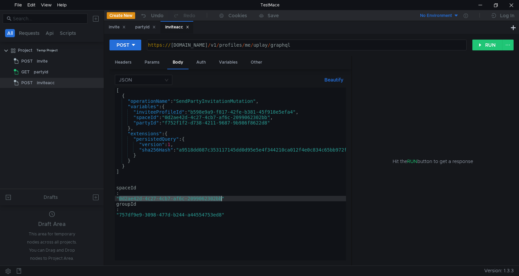
drag, startPoint x: 119, startPoint y: 197, endPoint x: 222, endPoint y: 199, distance: 103.1
click at [222, 199] on div "[ { "operationName" : "SendPartyInvitationMutation" , "variables" : { "inviteeP…" at bounding box center [241, 178] width 253 height 181
click at [222, 199] on div "[ { "operationName" : "SendPartyInvitationMutation" , "variables" : { "inviteeP…" at bounding box center [230, 174] width 231 height 173
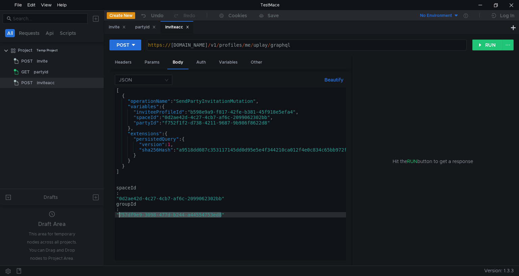
drag, startPoint x: 220, startPoint y: 214, endPoint x: 119, endPoint y: 215, distance: 101.4
click at [119, 215] on div "[ { "operationName" : "SendPartyInvitationMutation" , "variables" : { "inviteeP…" at bounding box center [241, 178] width 253 height 181
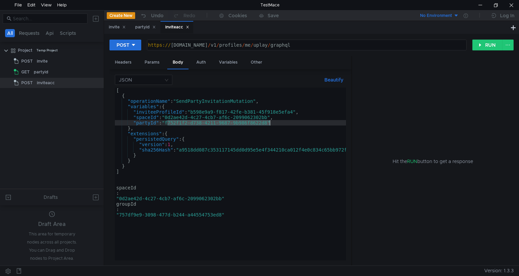
drag, startPoint x: 166, startPoint y: 120, endPoint x: 269, endPoint y: 121, distance: 103.1
click at [269, 121] on div "[ { "operationName" : "SendPartyInvitationMutation" , "variables" : { "inviteeP…" at bounding box center [241, 178] width 253 height 181
paste textarea "757df9e9-3098-477d-b244-a44554753e"
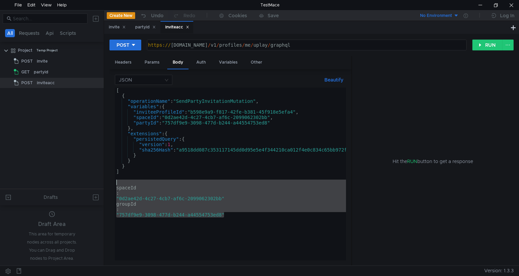
drag, startPoint x: 175, startPoint y: 230, endPoint x: 110, endPoint y: 181, distance: 81.5
click at [110, 181] on div "JSON Beautify "partyId": "757df9e9-3098-477d-b244-a44554753ed8" [ { "operationN…" at bounding box center [231, 167] width 242 height 196
type textarea "spaceId"
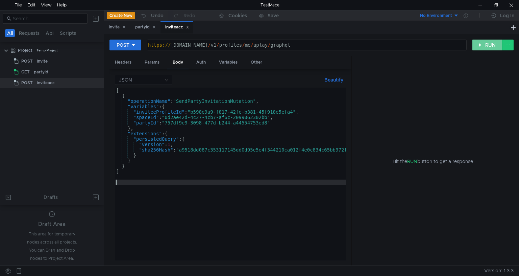
click at [488, 43] on button "RUN" at bounding box center [488, 45] width 30 height 11
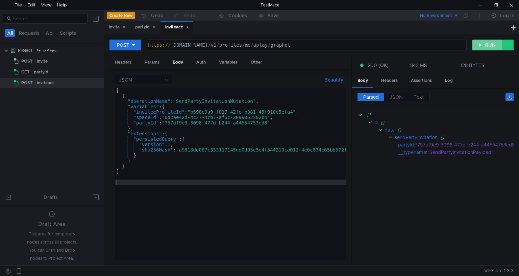
click at [488, 43] on button "RUN" at bounding box center [488, 45] width 30 height 11
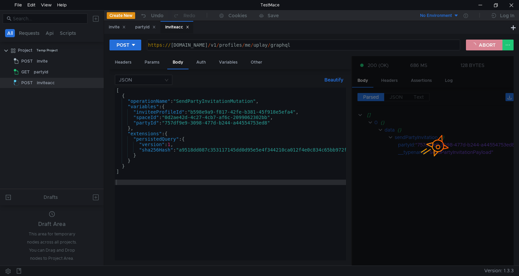
click at [488, 43] on button "ABORT" at bounding box center [484, 45] width 37 height 11
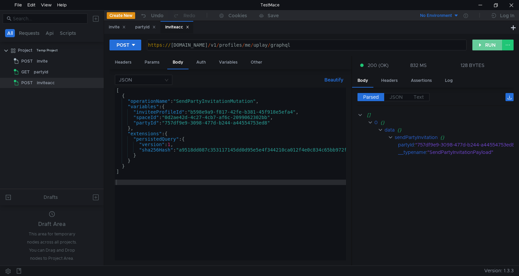
click at [480, 45] on button "RUN" at bounding box center [488, 45] width 30 height 11
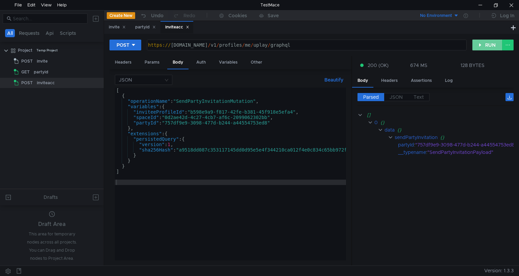
click at [480, 45] on button "RUN" at bounding box center [488, 45] width 30 height 11
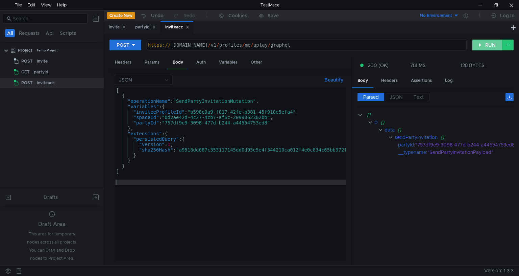
click at [480, 45] on button "RUN" at bounding box center [488, 45] width 30 height 11
type textarea ""inviteeProfileId":"b598e9a9-f817-42fe-b381-45f918e5efa4","
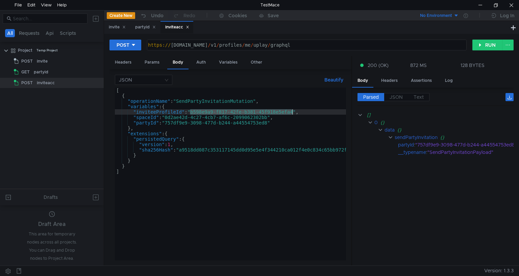
drag, startPoint x: 190, startPoint y: 111, endPoint x: 292, endPoint y: 111, distance: 102.1
click at [292, 111] on div "[ { "operationName" : "SendPartyInvitationMutation" , "variables" : { "inviteeP…" at bounding box center [241, 178] width 253 height 181
click at [490, 44] on button "RUN" at bounding box center [488, 45] width 30 height 11
click at [478, 43] on button "RUN" at bounding box center [488, 45] width 30 height 11
click at [479, 44] on button "RUN" at bounding box center [488, 45] width 30 height 11
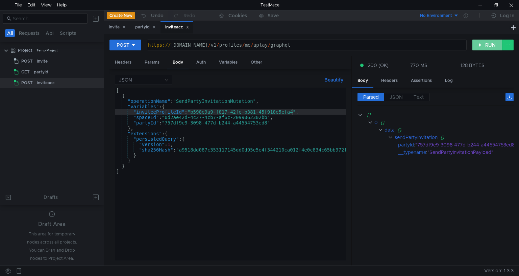
click at [479, 44] on button "RUN" at bounding box center [488, 45] width 30 height 11
click at [479, 45] on button "RUN" at bounding box center [488, 45] width 30 height 11
click at [484, 41] on button "RUN" at bounding box center [488, 45] width 30 height 11
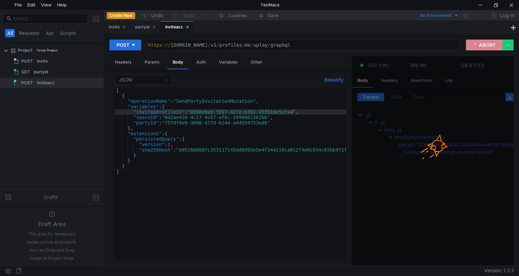
click at [487, 40] on button "ABORT" at bounding box center [484, 45] width 37 height 11
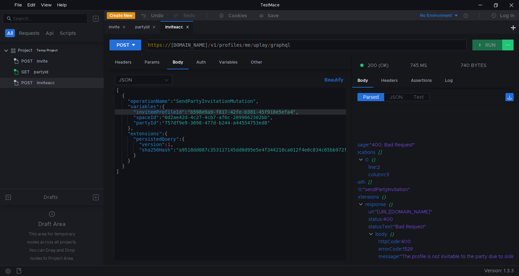
scroll to position [0, 0]
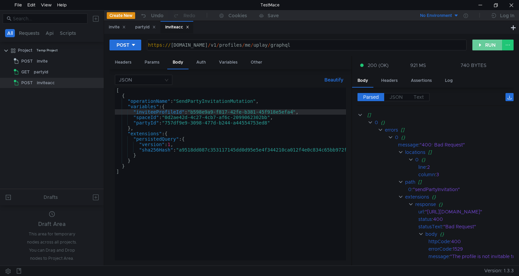
click at [482, 45] on button "RUN" at bounding box center [488, 45] width 30 height 11
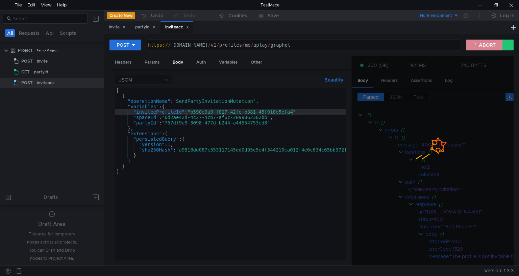
click at [482, 45] on button "ABORT" at bounding box center [484, 45] width 37 height 11
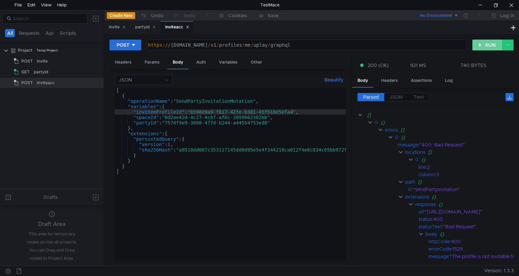
click at [483, 49] on button "RUN" at bounding box center [488, 45] width 30 height 11
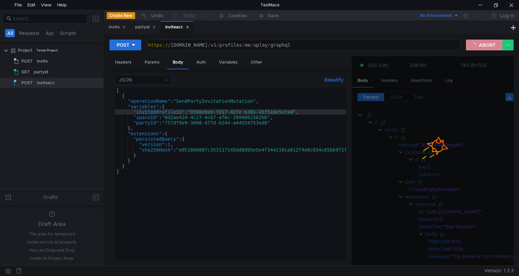
click at [483, 49] on button "ABORT" at bounding box center [484, 45] width 37 height 11
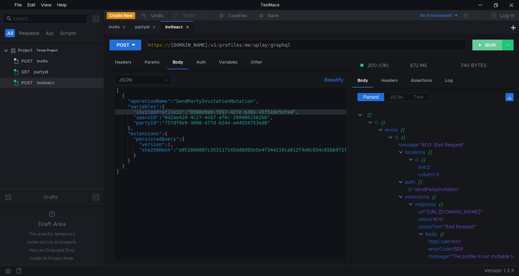
click at [483, 49] on button "RUN" at bounding box center [488, 45] width 30 height 11
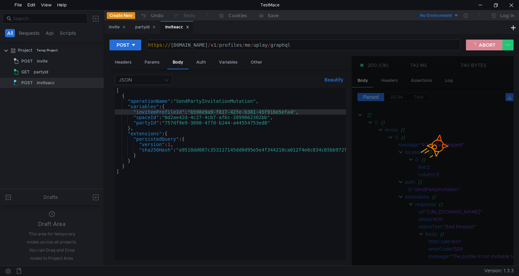
click at [483, 49] on button "ABORT" at bounding box center [484, 45] width 37 height 11
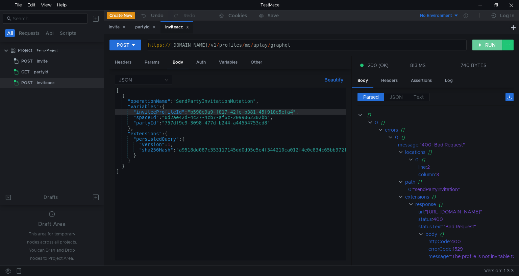
click at [485, 43] on button "RUN" at bounding box center [488, 45] width 30 height 11
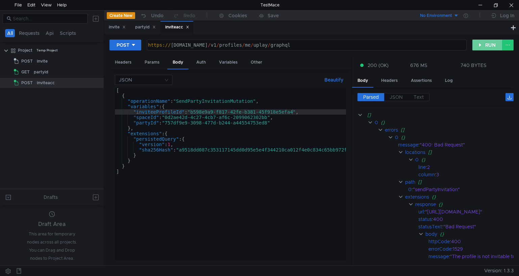
click at [485, 43] on button "RUN" at bounding box center [488, 45] width 30 height 11
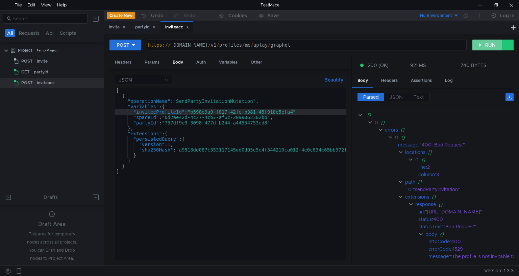
click at [485, 43] on button "RUN" at bounding box center [488, 45] width 30 height 11
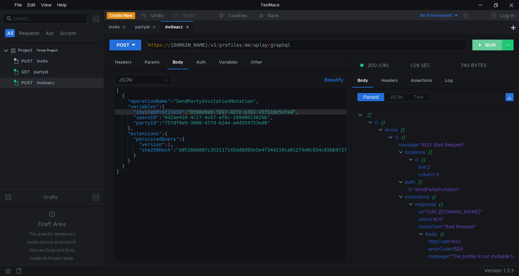
click at [485, 43] on button "RUN" at bounding box center [488, 45] width 30 height 11
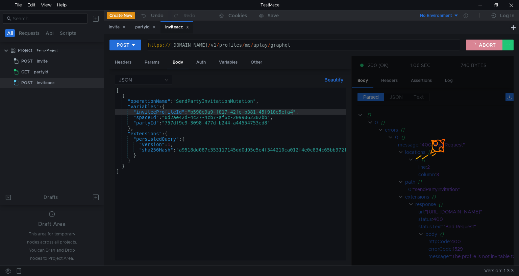
click at [485, 43] on button "ABORT" at bounding box center [484, 45] width 37 height 11
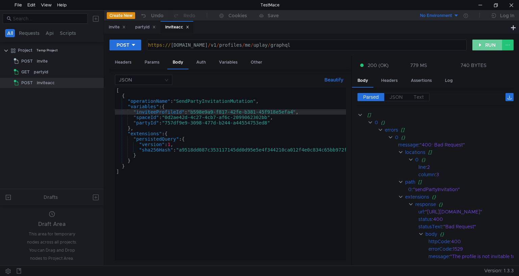
click at [487, 42] on button "RUN" at bounding box center [488, 45] width 30 height 11
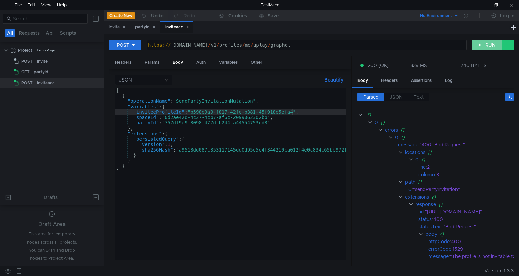
click at [487, 42] on button "RUN" at bounding box center [488, 45] width 30 height 11
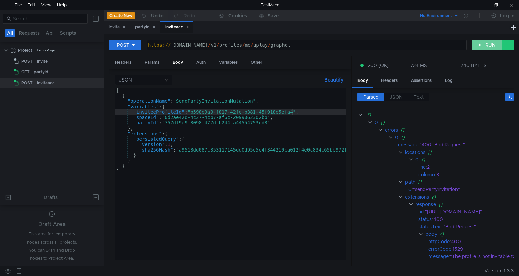
click at [487, 42] on button "RUN" at bounding box center [488, 45] width 30 height 11
click at [489, 44] on button "RUN" at bounding box center [488, 45] width 30 height 11
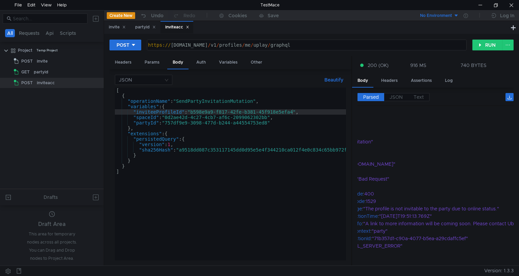
scroll to position [48, 88]
drag, startPoint x: 422, startPoint y: 261, endPoint x: 406, endPoint y: 261, distance: 16.6
click at [406, 261] on div "Parsed JSON Text [] 0 {} errors [] 0 {} message : "400: Bad Request" locations …" at bounding box center [433, 177] width 162 height 178
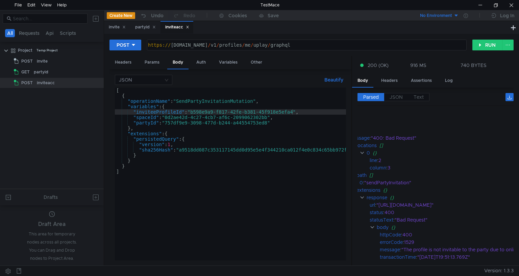
scroll to position [0, 49]
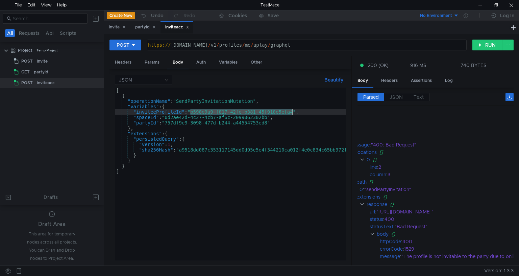
drag, startPoint x: 190, startPoint y: 111, endPoint x: 292, endPoint y: 113, distance: 102.1
click at [292, 113] on div "[ { "operationName" : "SendPartyInvitationMutation" , "variables" : { "inviteeP…" at bounding box center [241, 178] width 253 height 181
paste textarea "c2e7e14f-54d8-4f81-855a-62cfff98a91a"
type textarea ""inviteeProfileId":"c2e7e14f-54d8-4f81-855a-62cfff98a91a","
click at [482, 49] on button "RUN" at bounding box center [488, 45] width 30 height 11
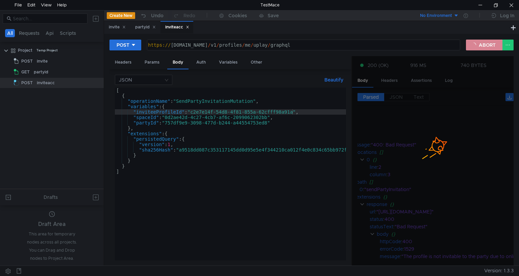
scroll to position [0, 0]
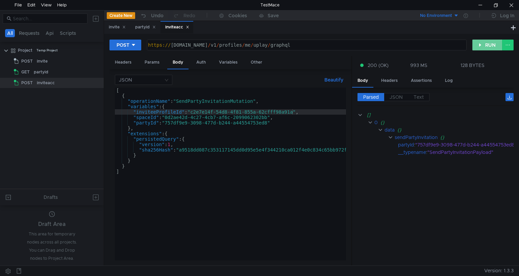
click at [482, 49] on button "RUN" at bounding box center [488, 45] width 30 height 11
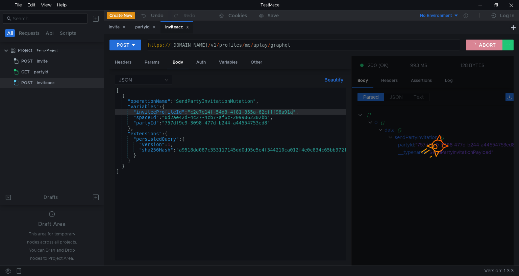
click at [481, 45] on button "ABORT" at bounding box center [484, 45] width 37 height 11
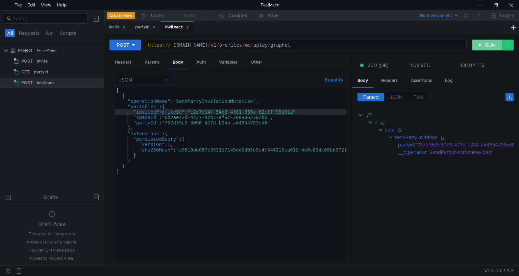
click at [482, 43] on button "RUN" at bounding box center [488, 45] width 30 height 11
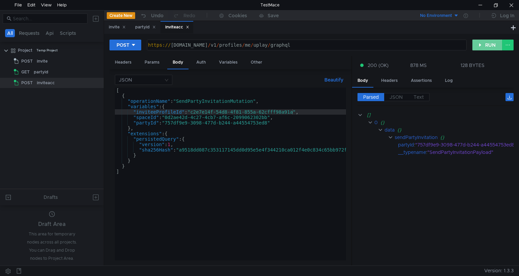
click at [482, 43] on button "RUN" at bounding box center [488, 45] width 30 height 11
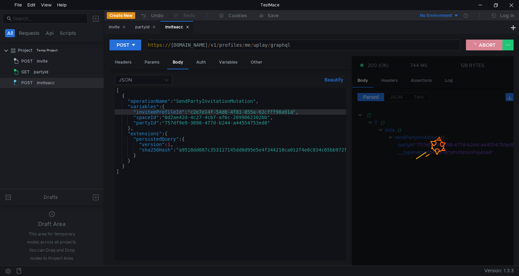
click at [483, 41] on button "ABORT" at bounding box center [484, 45] width 37 height 11
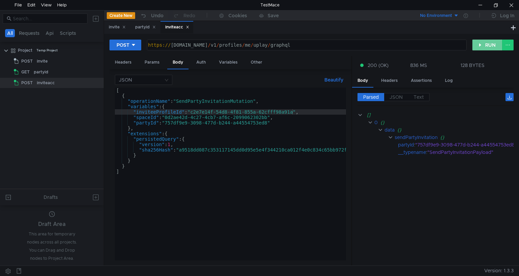
click at [483, 41] on button "RUN" at bounding box center [488, 45] width 30 height 11
click at [485, 39] on div "POST https:// public-ubiservices.ubi.com / v1 / profiles / me / uplay / graphql…" at bounding box center [311, 150] width 415 height 232
click at [485, 40] on button "RUN" at bounding box center [488, 45] width 30 height 11
click at [486, 43] on button "RUN" at bounding box center [488, 45] width 30 height 11
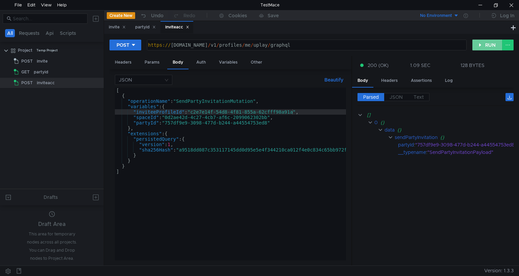
click at [486, 43] on button "RUN" at bounding box center [488, 45] width 30 height 11
click at [488, 50] on div "POST https:// public-ubiservices.ubi.com / v1 / profiles / me / uplay / graphql…" at bounding box center [312, 47] width 404 height 17
click at [488, 49] on button "RUN" at bounding box center [488, 45] width 30 height 11
click at [485, 46] on button "RUN" at bounding box center [488, 45] width 30 height 11
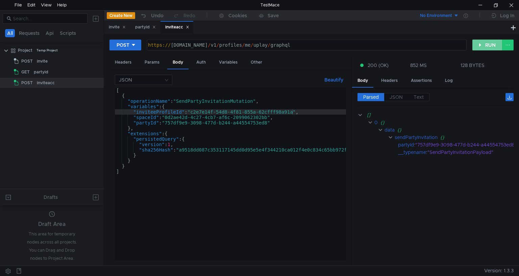
click at [480, 43] on button "RUN" at bounding box center [488, 45] width 30 height 11
click at [491, 41] on button "RUN" at bounding box center [488, 45] width 30 height 11
click at [484, 45] on button "RUN" at bounding box center [488, 45] width 30 height 11
click at [477, 45] on button "RUN" at bounding box center [488, 45] width 30 height 11
click at [482, 45] on button "RUN" at bounding box center [488, 45] width 30 height 11
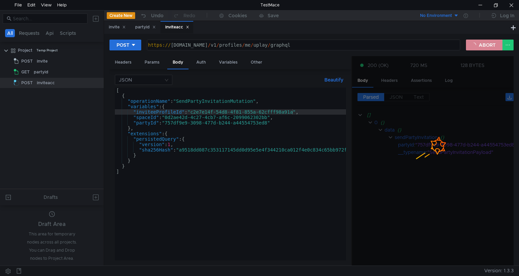
click at [482, 45] on button "ABORT" at bounding box center [484, 45] width 37 height 11
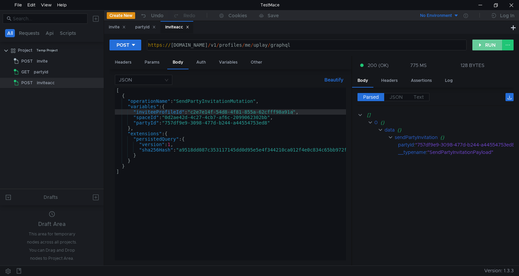
click at [483, 46] on button "RUN" at bounding box center [488, 45] width 30 height 11
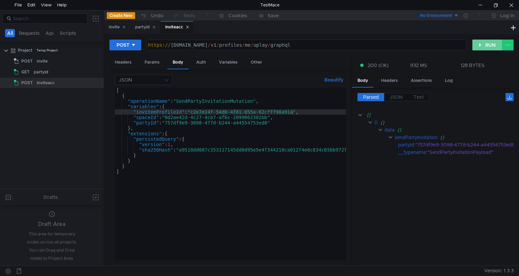
click at [483, 45] on button "RUN" at bounding box center [488, 45] width 30 height 11
click at [484, 47] on button "RUN" at bounding box center [488, 45] width 30 height 11
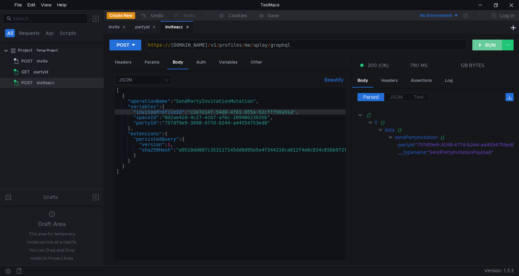
click at [484, 47] on button "RUN" at bounding box center [488, 45] width 30 height 11
click at [483, 43] on button "RUN" at bounding box center [488, 45] width 30 height 11
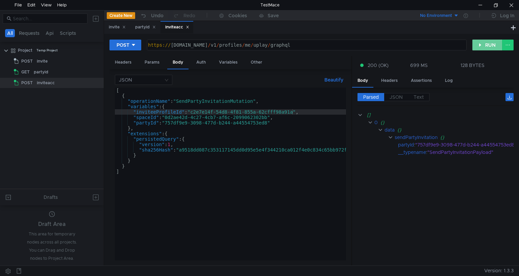
click at [483, 43] on button "RUN" at bounding box center [488, 45] width 30 height 11
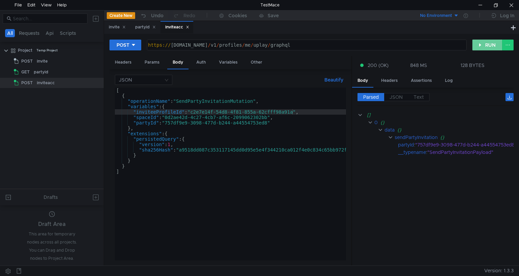
click at [483, 43] on button "RUN" at bounding box center [488, 45] width 30 height 11
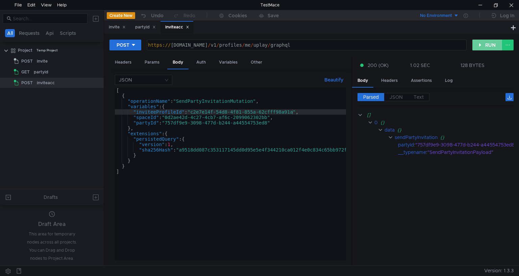
click at [483, 43] on button "RUN" at bounding box center [488, 45] width 30 height 11
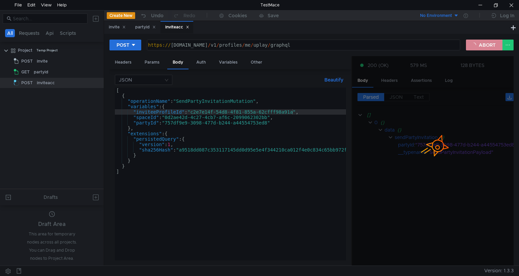
click at [483, 43] on button "ABORT" at bounding box center [484, 45] width 37 height 11
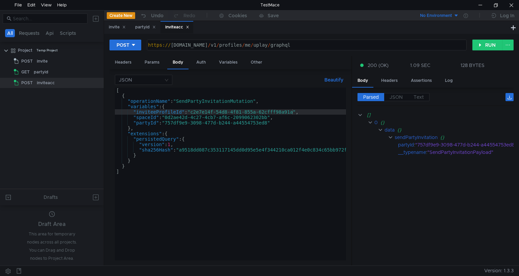
click at [422, 66] on div "1.09 SEC" at bounding box center [420, 65] width 20 height 6
click at [128, 61] on div at bounding box center [259, 138] width 519 height 276
click at [128, 61] on div "Headers" at bounding box center [123, 62] width 27 height 13
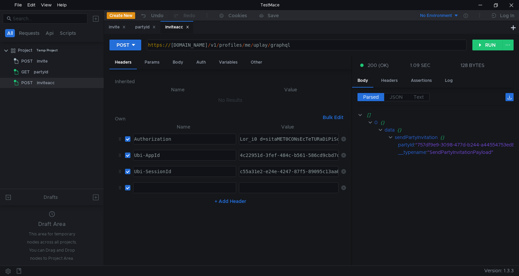
type textarea "Ubi_v1 t=ewogICJ2ZXIiOiAiMSIsCiAgImFpZCI6ICI0YzIyOTUxZC0zZmVmLTQ4NGMtYjU2MS01OD…"
click at [290, 147] on td "4c22951d-3fef-484c-b561-586cd9cbd7c6 הההההההההההההההההההההההההההההההההההההההההה…" at bounding box center [287, 155] width 102 height 16
click at [286, 135] on div at bounding box center [288, 139] width 99 height 10
type textarea "Ubi_v1 t=ewogICJ2ZXIiOiAiMSIsCiAgImFpZCI6ICI0YzIyOTUxZC0zZmVmLTQ4NGMtYjU2MS01OD…"
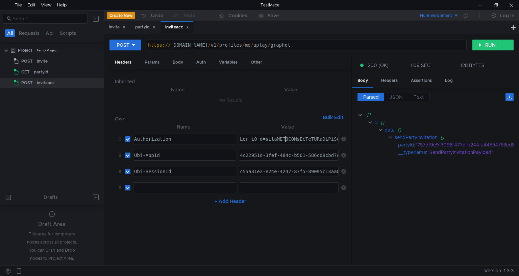
type textarea "Ubi_v1 t=ewogICJ2ZXIiOiAiMSIsCiAgImFpZCI6ICI0YzIyOTUxZC0zZmVmLTQ4NGMtYjU2MS01OD…"
click at [280, 139] on div at bounding box center [288, 139] width 99 height 10
click at [477, 136] on div "{}" at bounding box center [480, 137] width 80 height 7
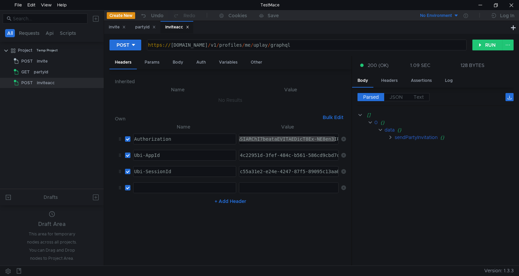
click at [345, 137] on icon at bounding box center [343, 139] width 5 height 5
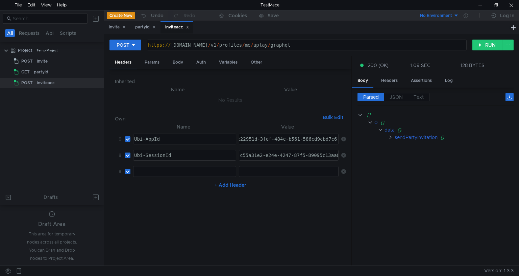
click at [328, 140] on div "4c22951d-3fef-484c-b561-586cd9cbd7c6" at bounding box center [285, 144] width 105 height 16
type textarea "Ubi_v1 t=ewogICJ2ZXIiOiAiMSIsCiAgImFpZCI6ICI0YzIyOTUxZC0zZmVmLTQ4NGMtYjU2MS01OD…"
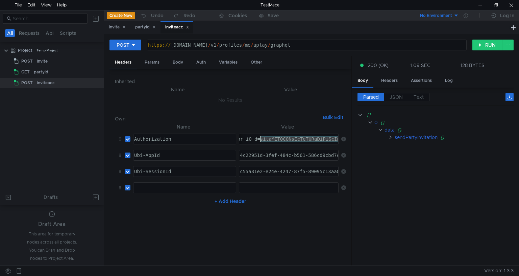
drag, startPoint x: 317, startPoint y: 136, endPoint x: 351, endPoint y: 137, distance: 33.8
click at [351, 137] on as-split "Headers Params Body Auth Variables Other Inherited Name Value No Results Own Bu…" at bounding box center [312, 161] width 404 height 210
click at [321, 137] on div at bounding box center [288, 139] width 99 height 10
click at [224, 105] on td "No Results" at bounding box center [230, 100] width 231 height 13
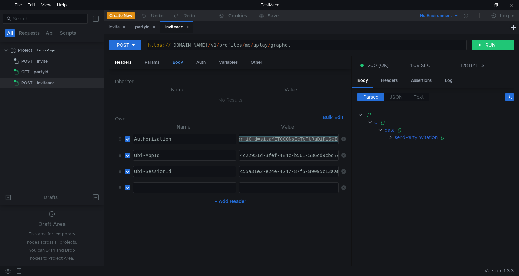
click at [181, 61] on div "Body" at bounding box center [177, 62] width 21 height 13
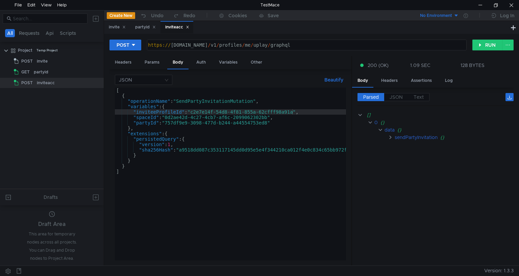
click at [190, 109] on div "[ { "operationName" : "SendPartyInvitationMutation" , "variables" : { "inviteeP…" at bounding box center [241, 178] width 253 height 181
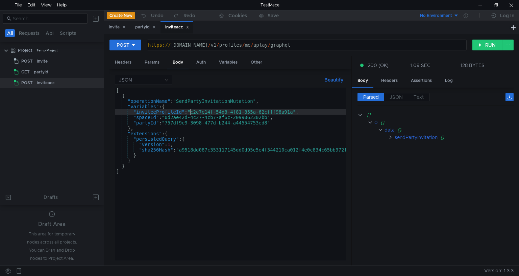
click at [190, 109] on div "[ { "operationName" : "SendPartyInvitationMutation" , "variables" : { "inviteeP…" at bounding box center [241, 178] width 253 height 181
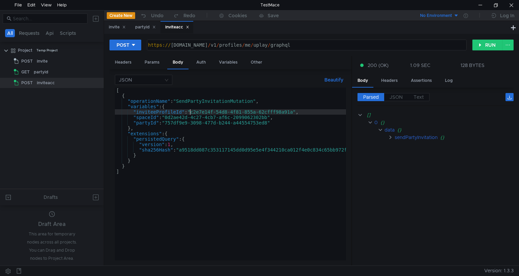
click at [190, 109] on div "[ { "operationName" : "SendPartyInvitationMutation" , "variables" : { "inviteeP…" at bounding box center [241, 178] width 253 height 181
click at [200, 126] on div "[ { "operationName" : "SendPartyInvitationMutation" , "variables" : { "inviteeP…" at bounding box center [241, 178] width 253 height 181
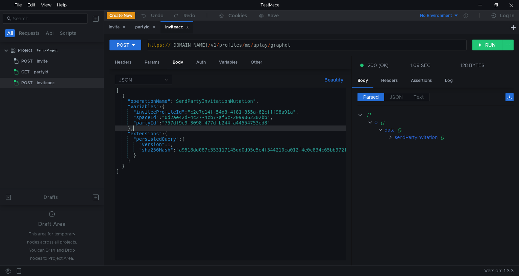
click at [168, 120] on div "[ { "operationName" : "SendPartyInvitationMutation" , "variables" : { "inviteeP…" at bounding box center [241, 178] width 253 height 181
click at [272, 121] on div "[ { "operationName" : "SendPartyInvitationMutation" , "variables" : { "inviteeP…" at bounding box center [230, 174] width 231 height 173
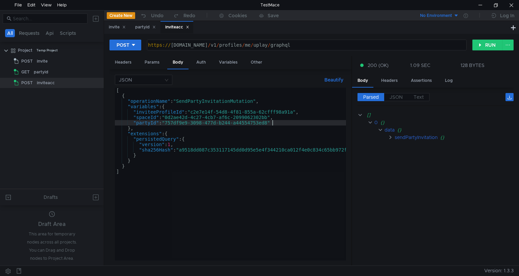
click at [269, 122] on div "[ { "operationName" : "SendPartyInvitationMutation" , "variables" : { "inviteeP…" at bounding box center [230, 174] width 231 height 173
click at [269, 122] on div "[ { "operationName" : "SendPartyInvitationMutation" , "variables" : { "inviteeP…" at bounding box center [241, 178] width 253 height 181
click at [232, 122] on div "[ { "operationName" : "SendPartyInvitationMutation" , "variables" : { "inviteeP…" at bounding box center [230, 174] width 231 height 173
click at [166, 121] on div "[ { "operationName" : "SendPartyInvitationMutation" , "variables" : { "inviteeP…" at bounding box center [241, 178] width 253 height 181
click at [275, 127] on div "[ { "operationName" : "SendPartyInvitationMutation" , "variables" : { "inviteeP…" at bounding box center [230, 174] width 231 height 173
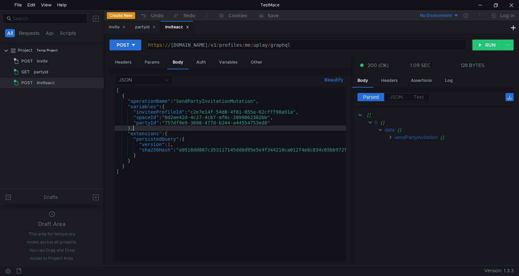
click at [269, 121] on div "[ { "operationName" : "SendPartyInvitationMutation" , "variables" : { "inviteeP…" at bounding box center [241, 178] width 253 height 181
click at [167, 121] on div "[ { "operationName" : "SendPartyInvitationMutation" , "variables" : { "inviteeP…" at bounding box center [230, 174] width 231 height 173
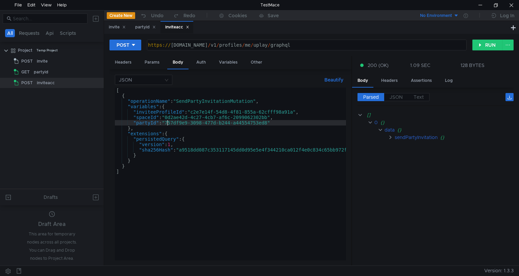
click at [167, 121] on div "[ { "operationName" : "SendPartyInvitationMutation" , "variables" : { "inviteeP…" at bounding box center [230, 174] width 231 height 173
drag, startPoint x: 167, startPoint y: 121, endPoint x: 271, endPoint y: 120, distance: 103.8
click at [271, 120] on div "[ { "operationName" : "SendPartyInvitationMutation" , "variables" : { "inviteeP…" at bounding box center [241, 178] width 253 height 181
paste textarea "05e2e313-b579-4164-8fbe-d71151725426"
type textarea ""partyId": "05e2e313-b579-4164-8fbe-d71151725426""
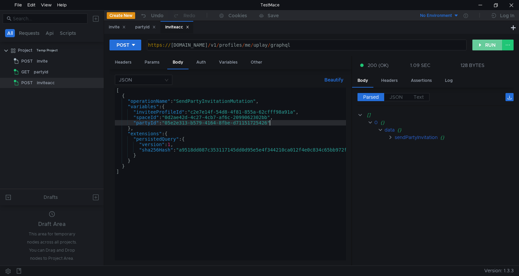
click at [486, 45] on button "RUN" at bounding box center [488, 45] width 30 height 11
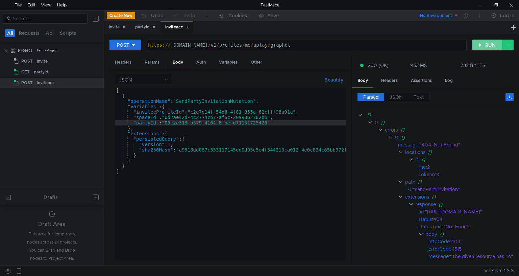
click at [486, 45] on button "RUN" at bounding box center [488, 45] width 30 height 11
click at [483, 43] on button "RUN" at bounding box center [488, 45] width 30 height 11
click at [398, 260] on cdk-virtual-scroll-viewport "[] 0 {} errors [] 0 {} message : "404: Not Found" locations [] 0 {} line : 2 co…" at bounding box center [436, 185] width 156 height 149
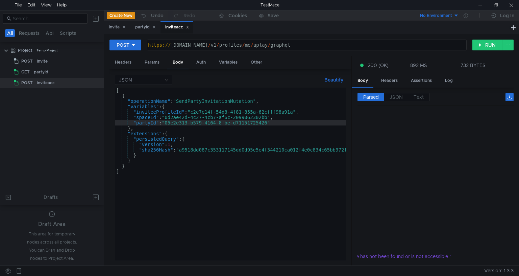
scroll to position [0, 162]
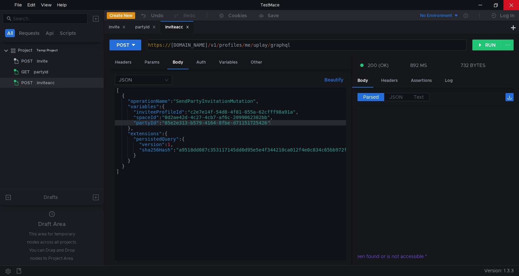
click at [516, 1] on div at bounding box center [512, 5] width 16 height 10
